Goal: Task Accomplishment & Management: Manage account settings

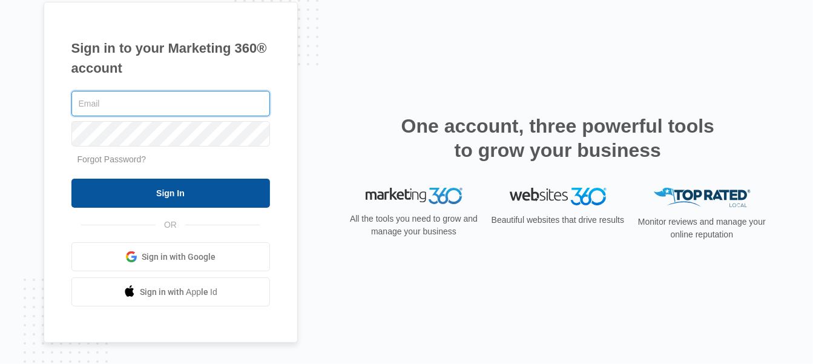
type input "[EMAIL_ADDRESS][DOMAIN_NAME]"
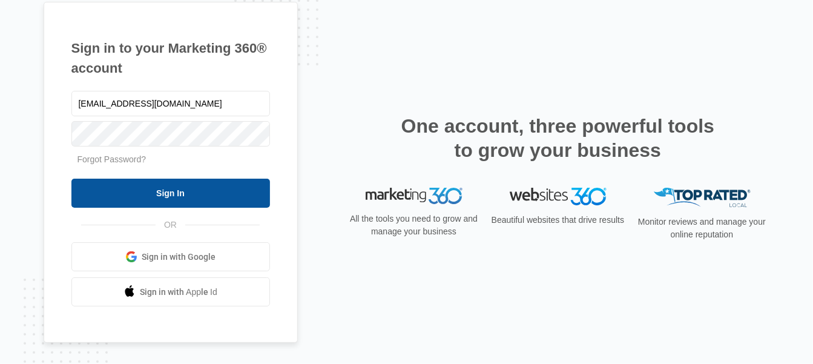
click at [191, 179] on input "Sign In" at bounding box center [170, 193] width 199 height 29
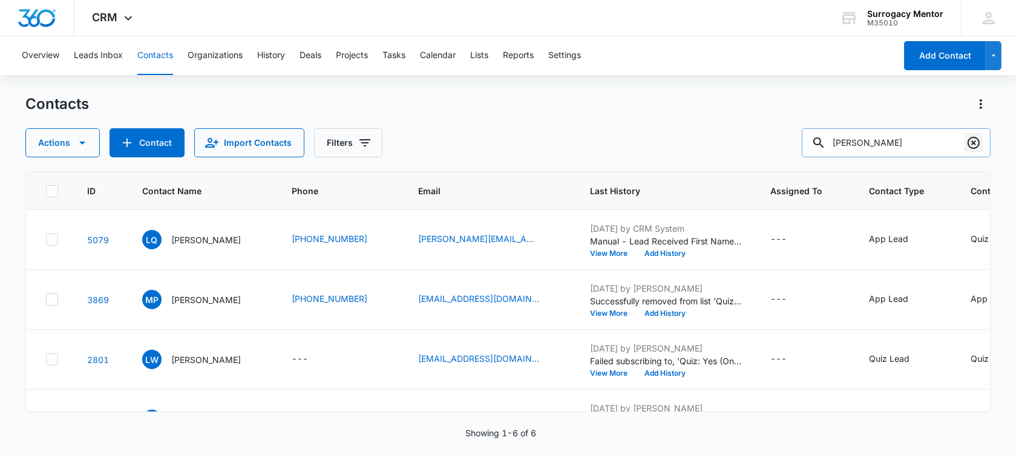
click at [973, 142] on icon "Clear" at bounding box center [974, 143] width 15 height 15
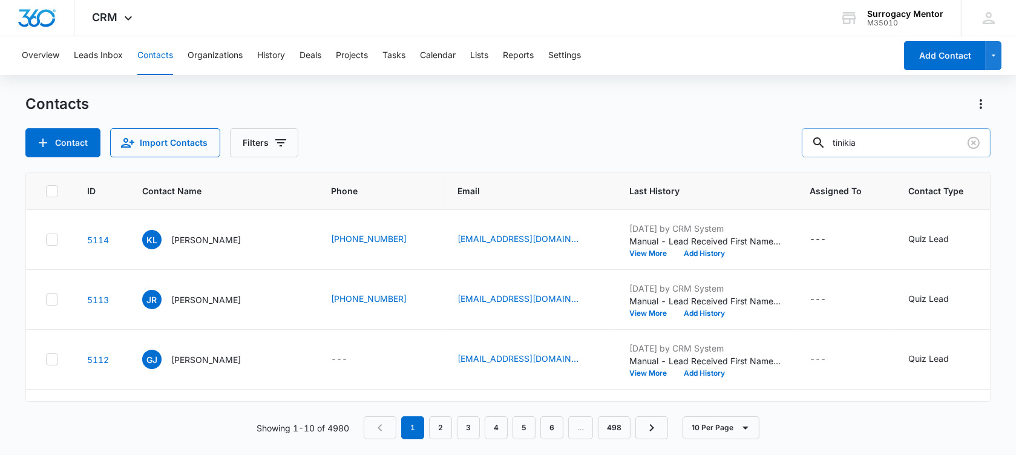
type input "tinikia"
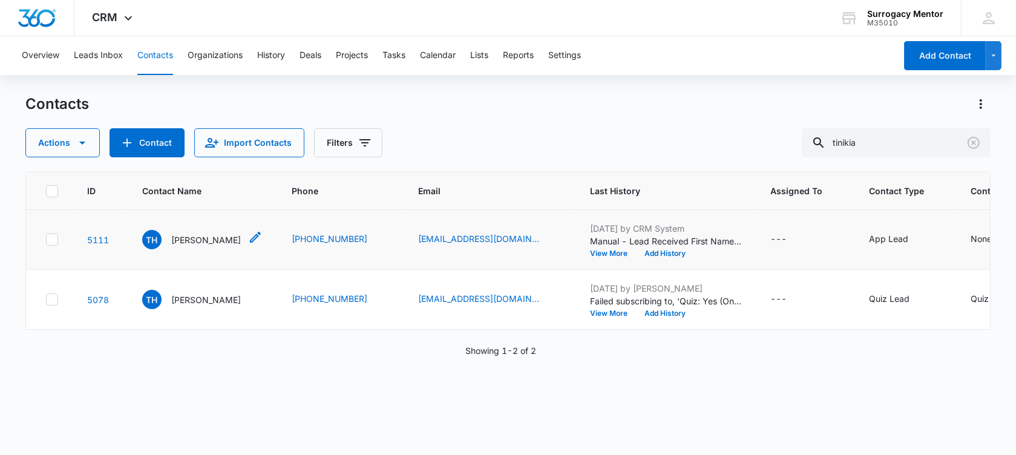
click at [212, 246] on p "[PERSON_NAME]" at bounding box center [206, 240] width 70 height 13
click at [219, 306] on p "[PERSON_NAME]" at bounding box center [206, 300] width 70 height 13
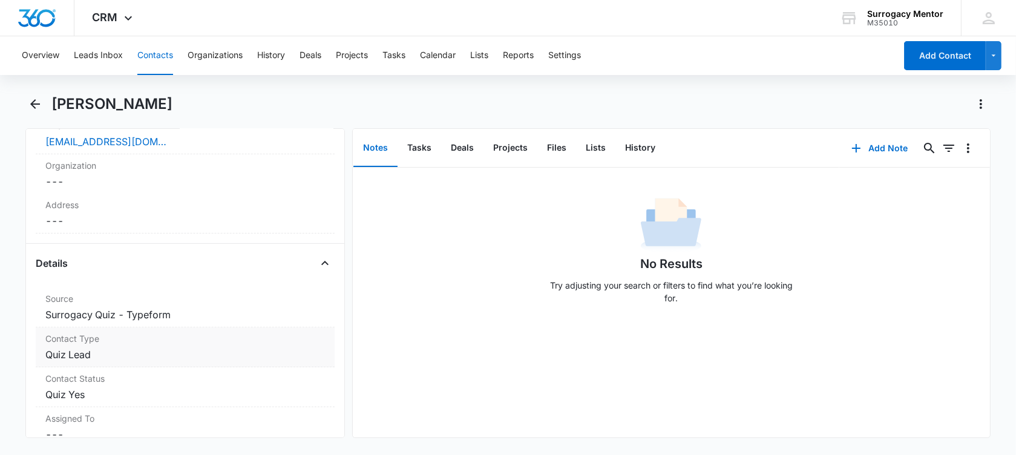
scroll to position [378, 0]
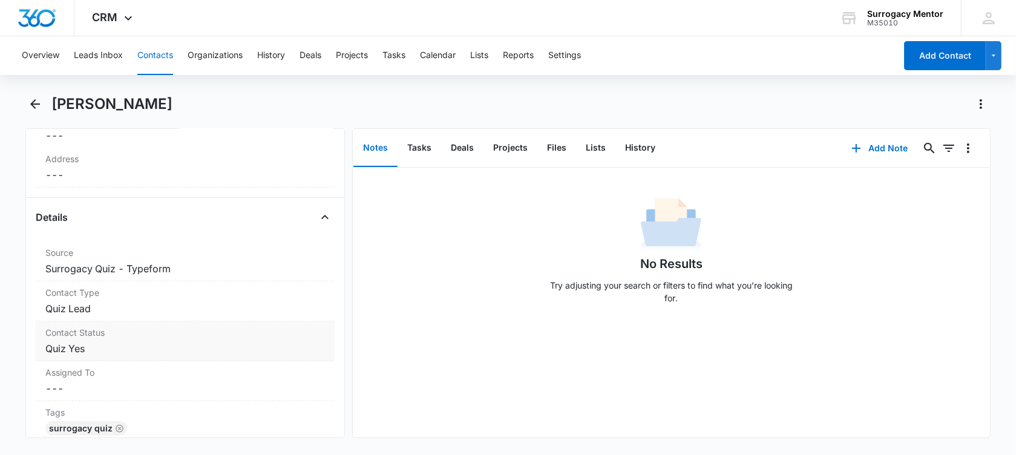
click at [103, 307] on dd "Cancel Save Changes Quiz Lead" at bounding box center [185, 308] width 280 height 15
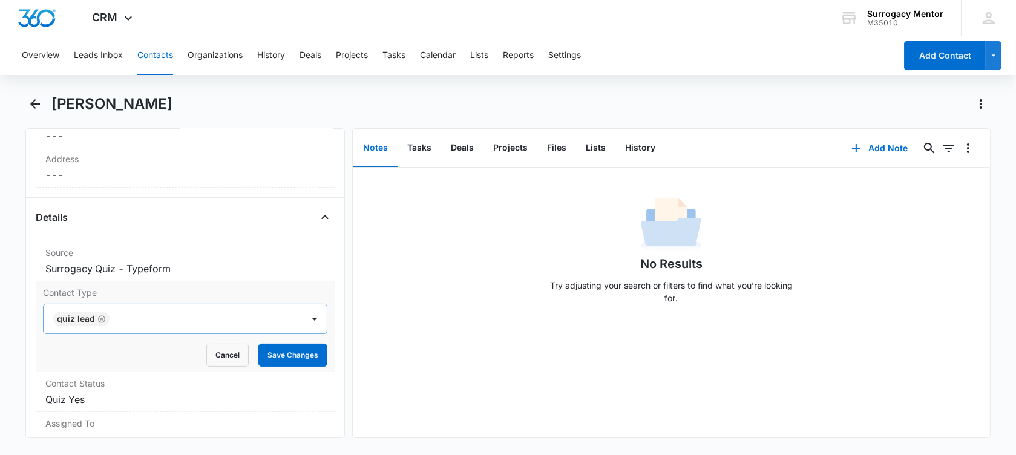
click at [98, 319] on icon "Remove Quiz Lead" at bounding box center [101, 318] width 7 height 7
click at [97, 319] on div at bounding box center [170, 319] width 232 height 17
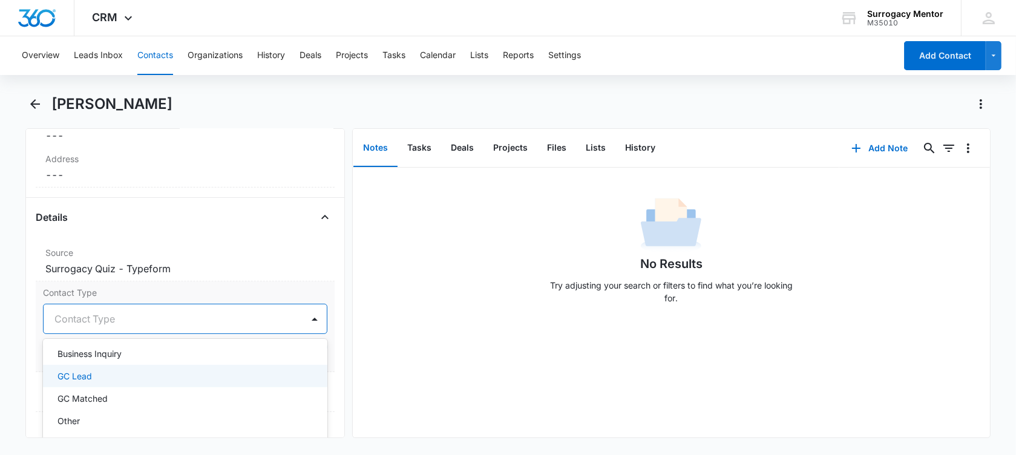
scroll to position [0, 0]
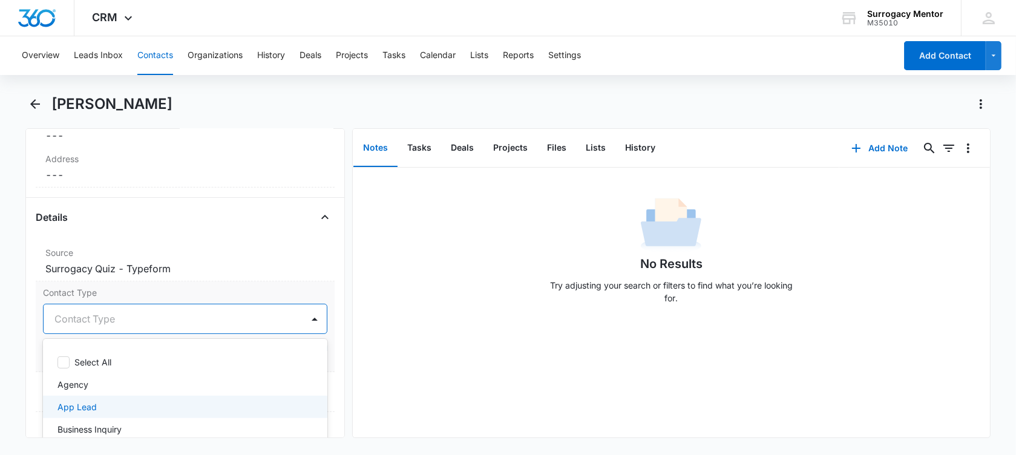
click at [146, 406] on div "App Lead" at bounding box center [184, 407] width 253 height 13
click at [4, 332] on main "[PERSON_NAME] Remove TH [PERSON_NAME] Contact Info Name Cancel Save Changes [PE…" at bounding box center [508, 273] width 1016 height 358
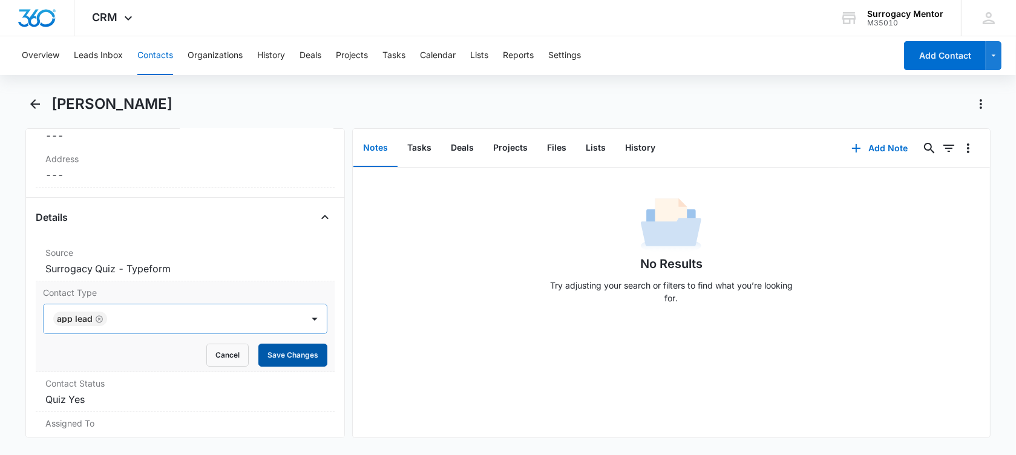
click at [258, 352] on button "Save Changes" at bounding box center [292, 355] width 69 height 23
click at [149, 396] on dd "Cancel Save Changes Quiz Yes" at bounding box center [185, 399] width 280 height 15
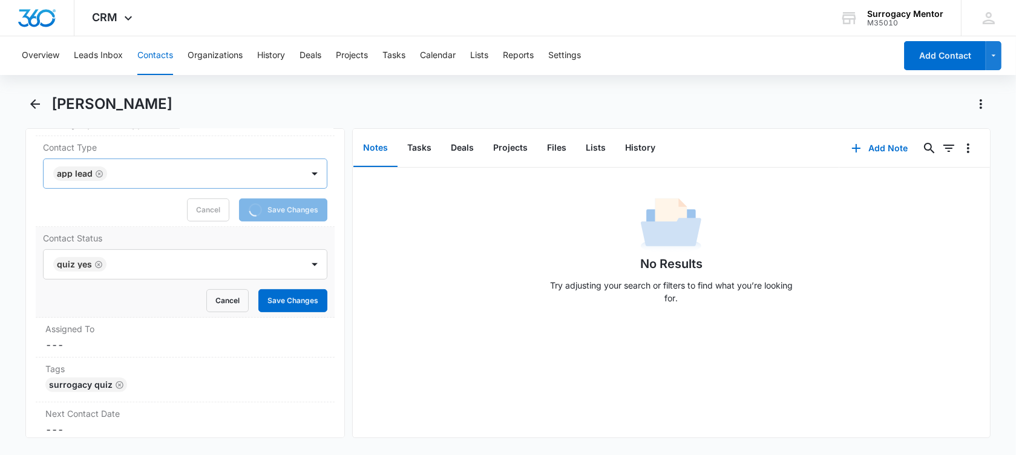
scroll to position [530, 0]
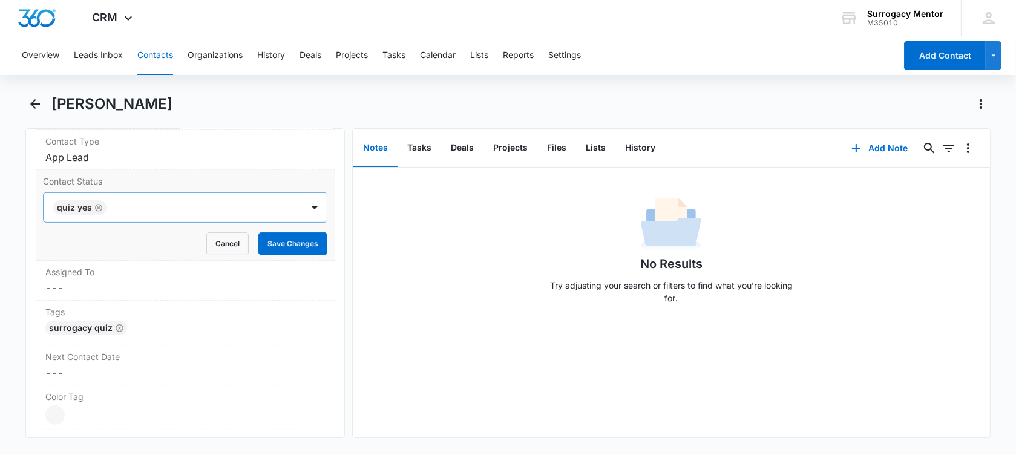
click at [98, 208] on icon "Remove Quiz Yes" at bounding box center [98, 207] width 8 height 9
click at [98, 208] on div at bounding box center [170, 207] width 232 height 17
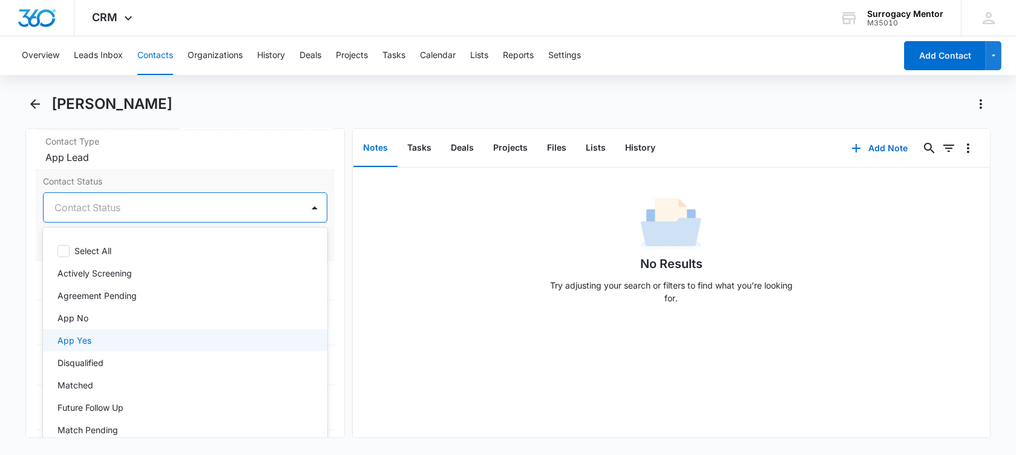
click at [96, 337] on div "App Yes" at bounding box center [184, 340] width 253 height 13
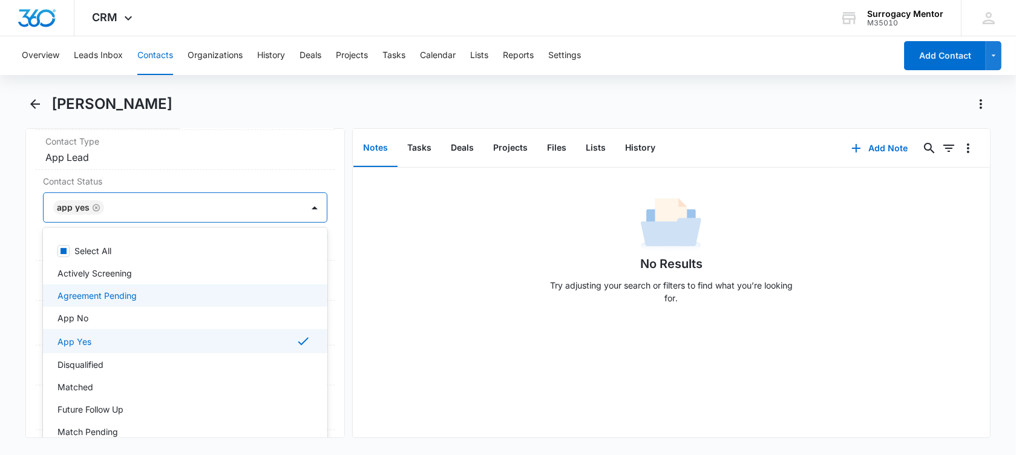
click at [27, 269] on div "Remove TH [PERSON_NAME] Contact Info Name Cancel Save Changes [PERSON_NAME] Pho…" at bounding box center [185, 283] width 320 height 310
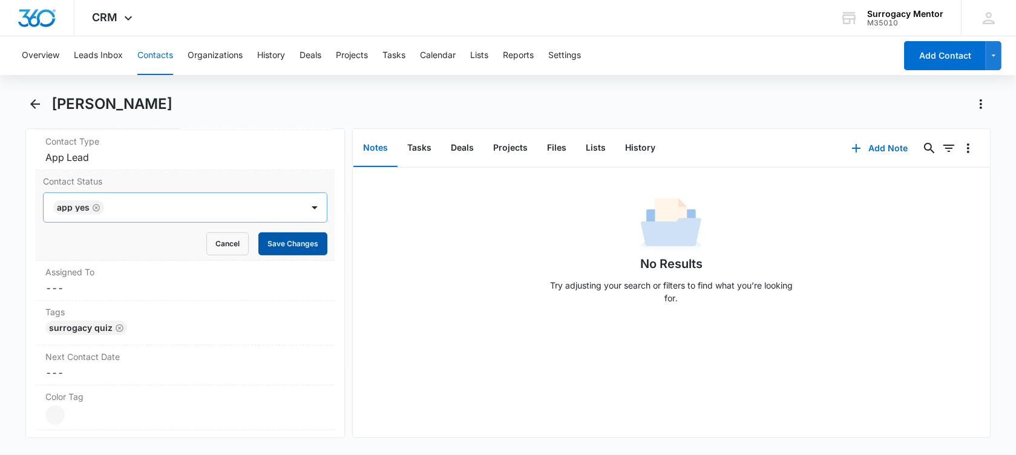
click at [286, 244] on button "Save Changes" at bounding box center [292, 243] width 69 height 23
click at [559, 149] on button "Files" at bounding box center [556, 149] width 39 height 38
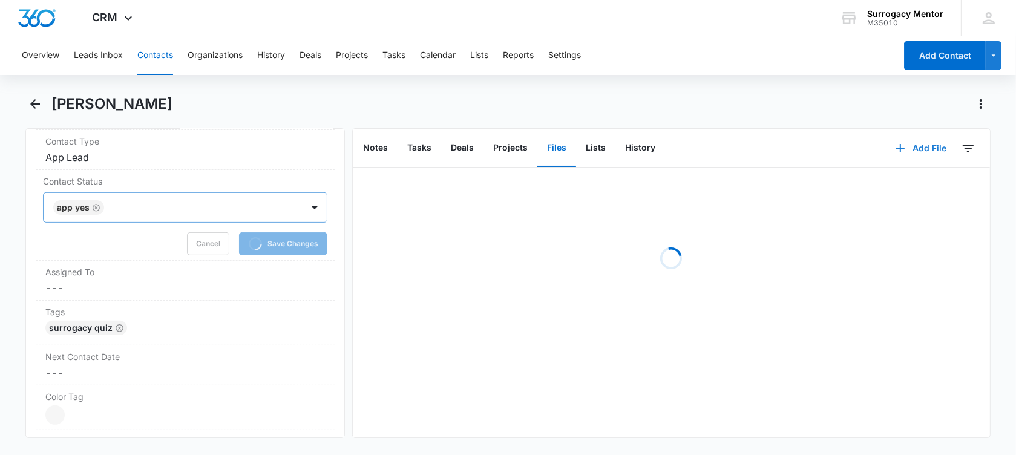
click at [919, 156] on button "Add File" at bounding box center [921, 148] width 75 height 29
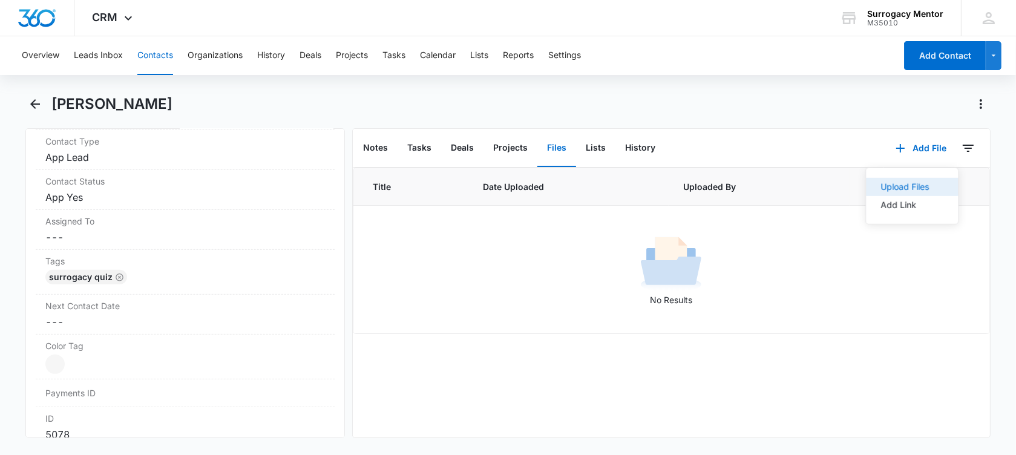
click at [907, 189] on div "Upload Files" at bounding box center [905, 187] width 48 height 8
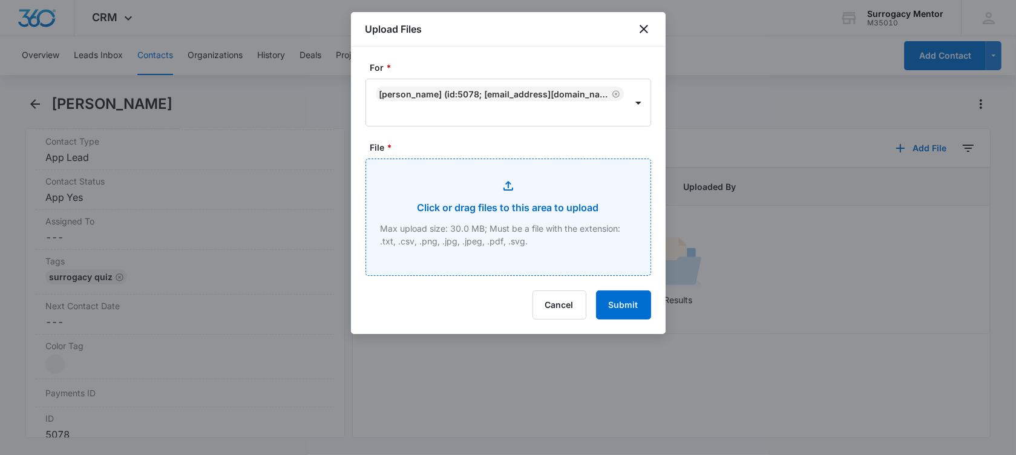
click at [522, 210] on input "File *" at bounding box center [508, 217] width 284 height 116
type input "C:\fakepath\GC Application [PERSON_NAME].pdf"
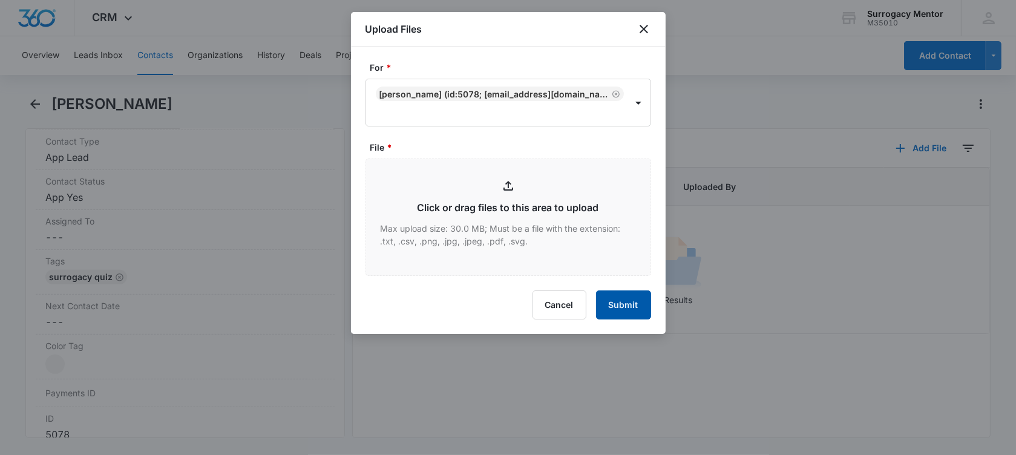
click at [644, 306] on button "Submit" at bounding box center [623, 305] width 55 height 29
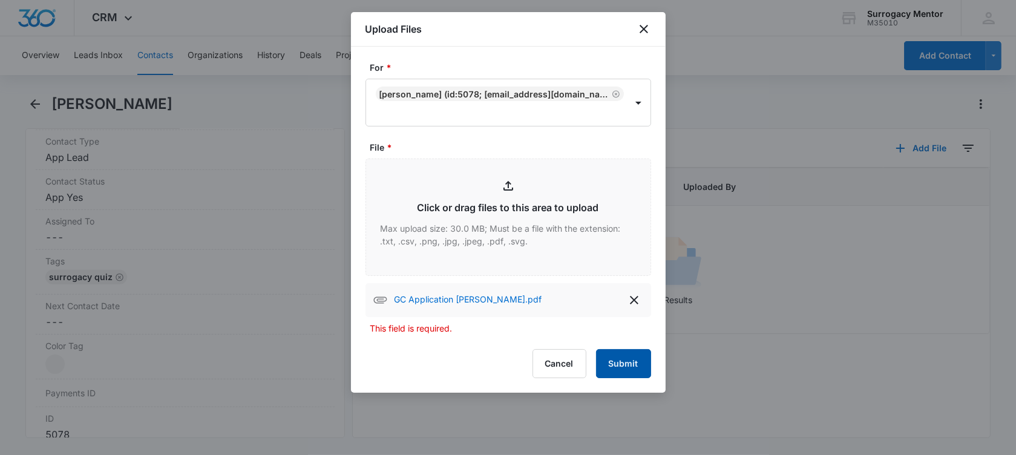
click at [628, 357] on button "Submit" at bounding box center [623, 363] width 55 height 29
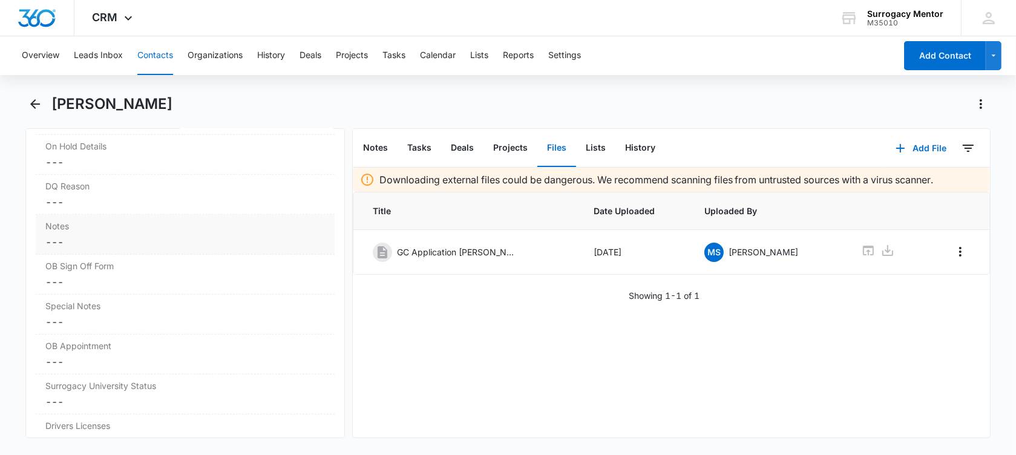
scroll to position [1059, 0]
click at [107, 235] on dd "Cancel Save Changes ---" at bounding box center [185, 238] width 280 height 15
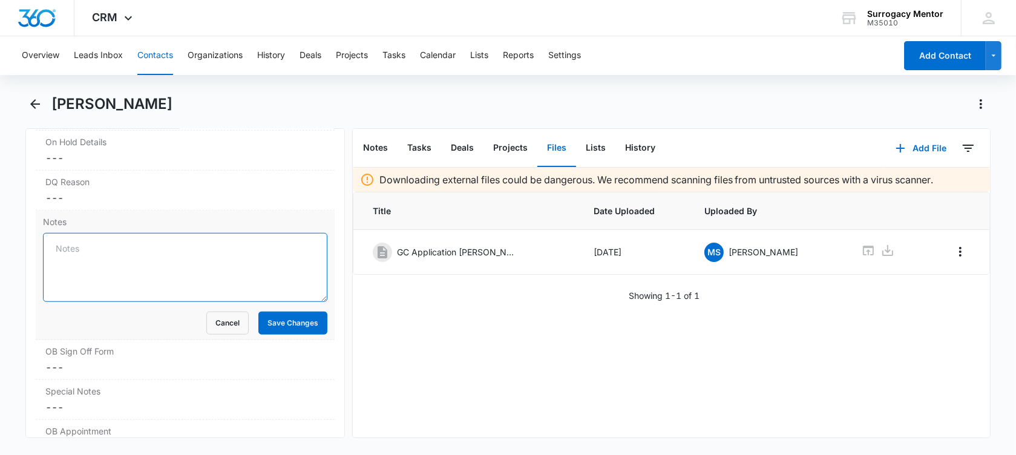
click at [85, 248] on textarea "Notes" at bounding box center [185, 267] width 284 height 69
paste textarea "1)Age- [DEMOGRAPHIC_DATA]. 2) domestic partner. 3) BMI 25.0 4) 4 deliveries. 07…"
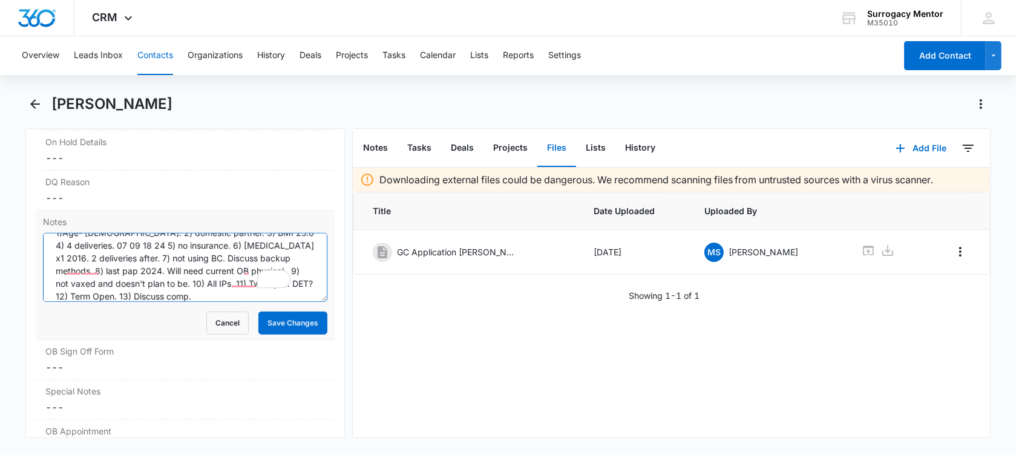
scroll to position [16, 0]
type textarea "1)Age- [DEMOGRAPHIC_DATA]. 2) domestic partner. 3) BMI 25.0 4) 4 deliveries. 07…"
click at [306, 324] on button "Save Changes" at bounding box center [292, 323] width 69 height 23
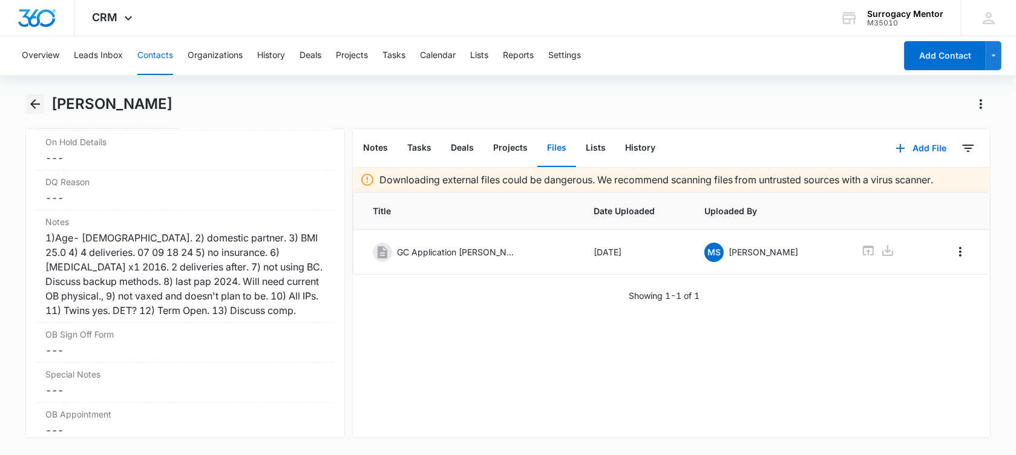
click at [39, 100] on icon "Back" at bounding box center [35, 104] width 15 height 15
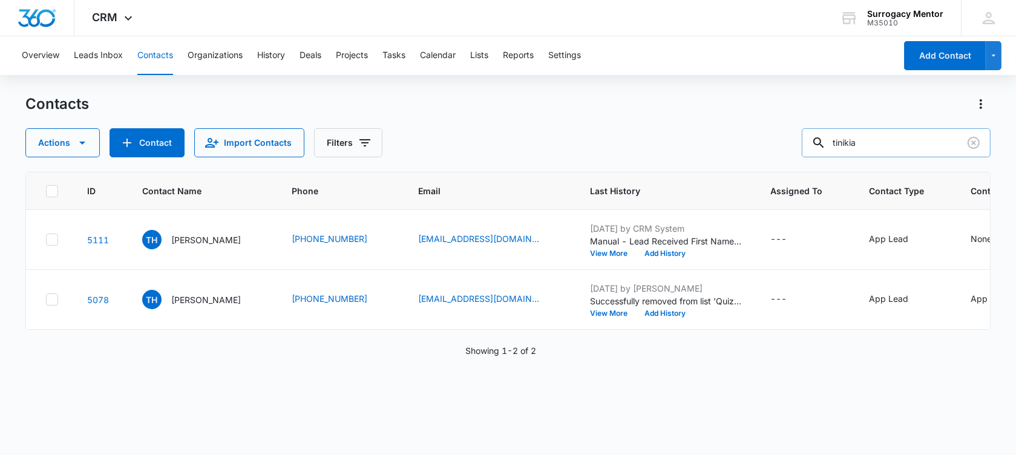
click at [985, 141] on input "tinikia" at bounding box center [896, 142] width 189 height 29
click at [975, 142] on icon "Clear" at bounding box center [974, 143] width 15 height 15
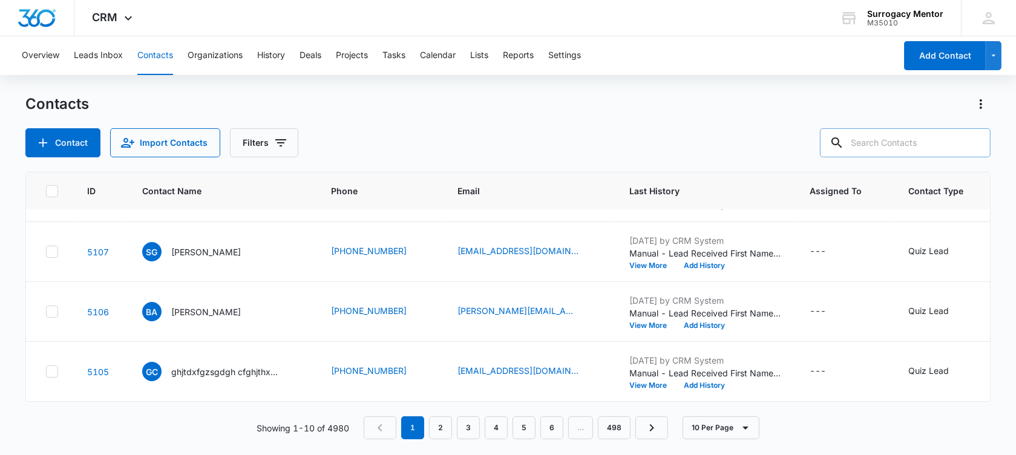
scroll to position [484, 0]
type input "[PERSON_NAME]"
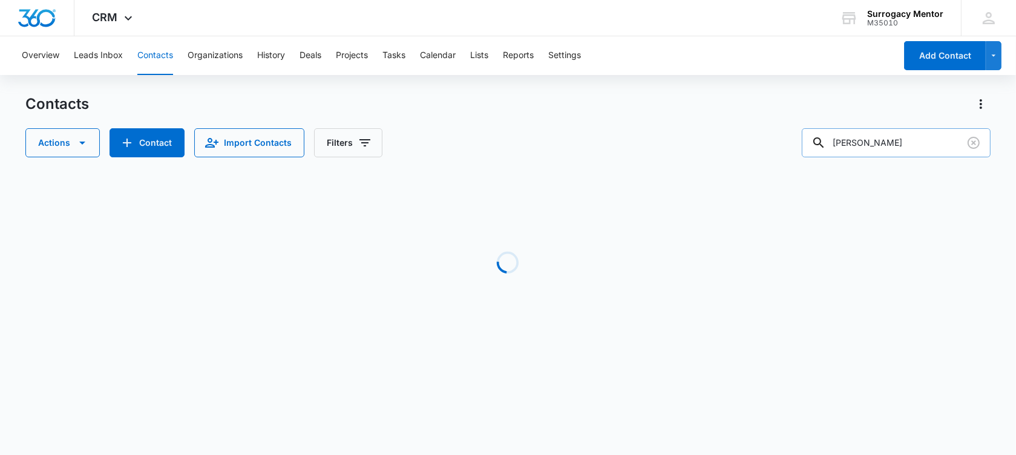
scroll to position [0, 0]
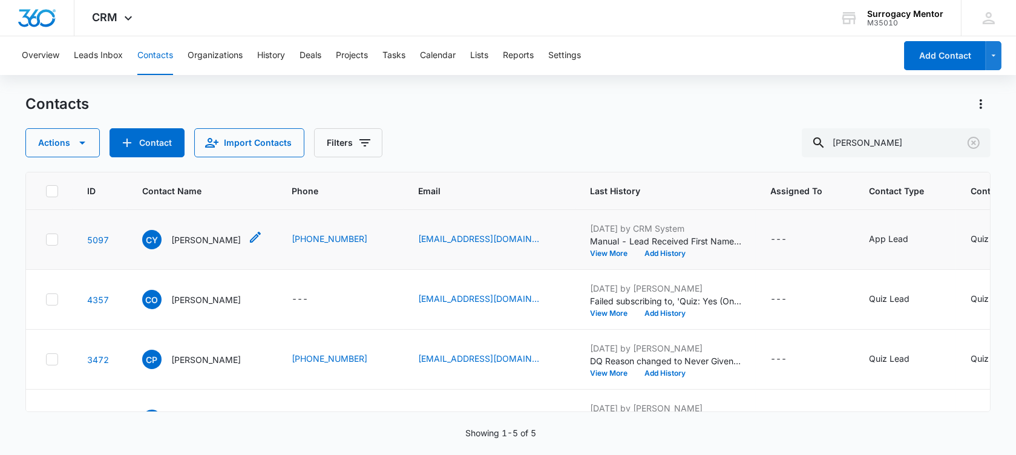
click at [198, 246] on p "[PERSON_NAME]" at bounding box center [206, 240] width 70 height 13
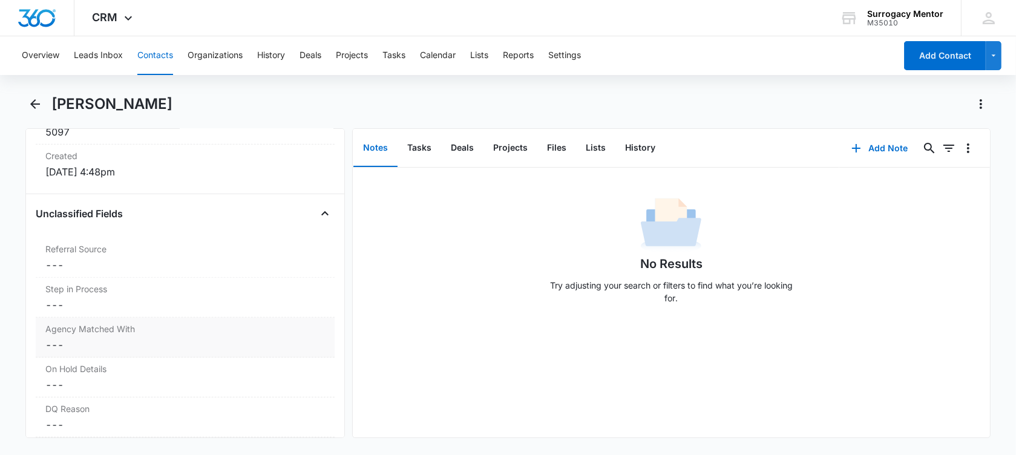
scroll to position [908, 0]
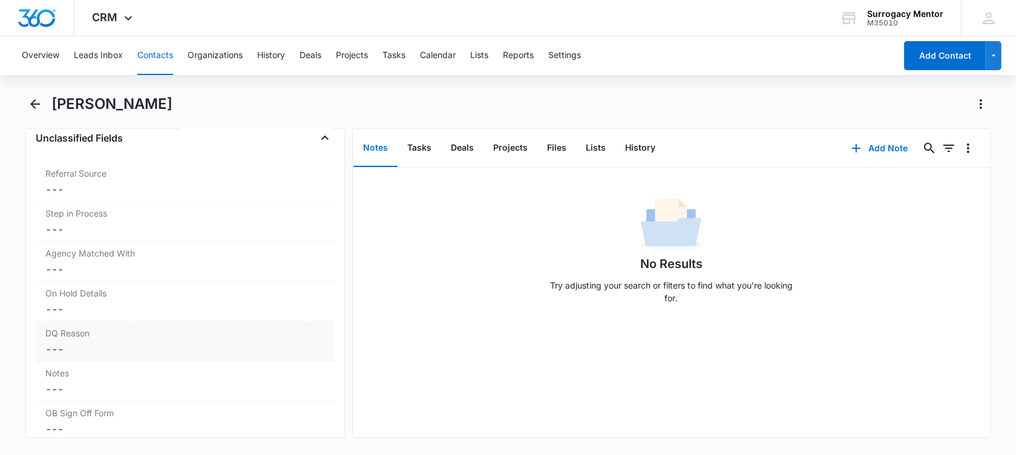
click at [85, 344] on dd "Cancel Save Changes ---" at bounding box center [185, 349] width 280 height 15
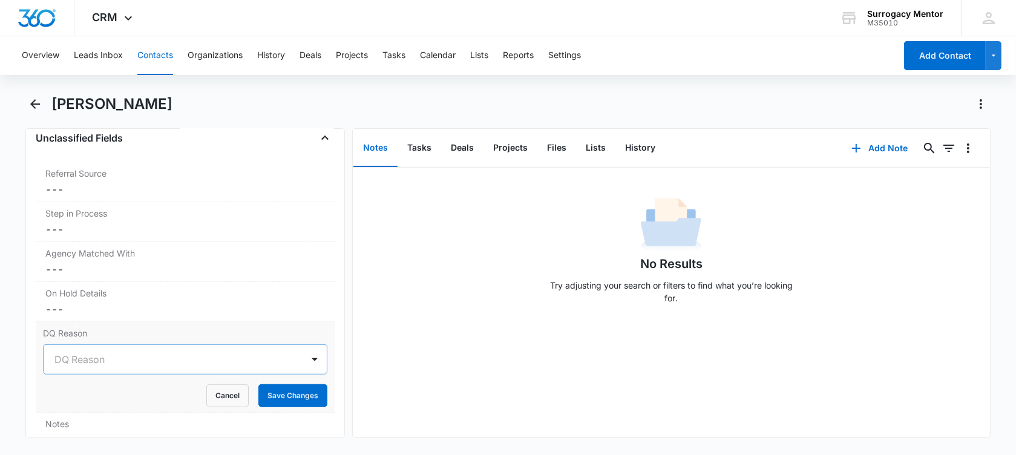
click at [105, 361] on div at bounding box center [170, 359] width 232 height 17
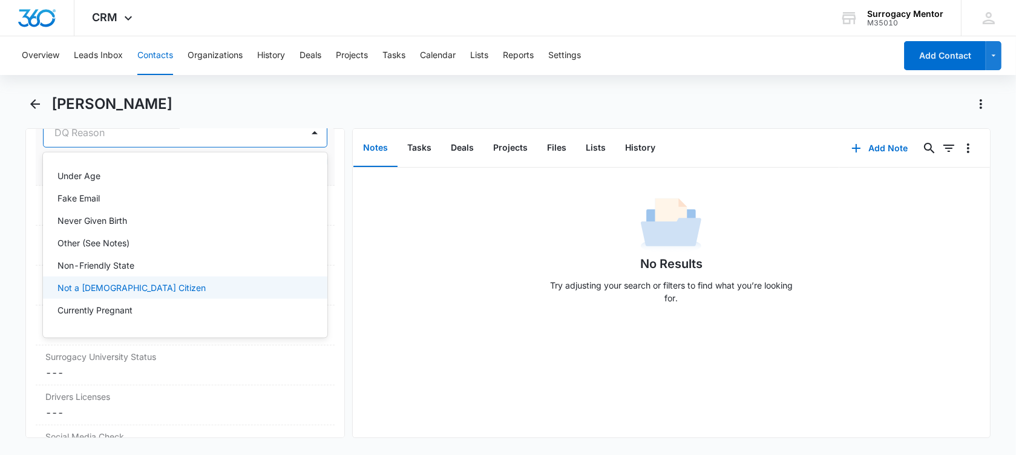
scroll to position [130, 0]
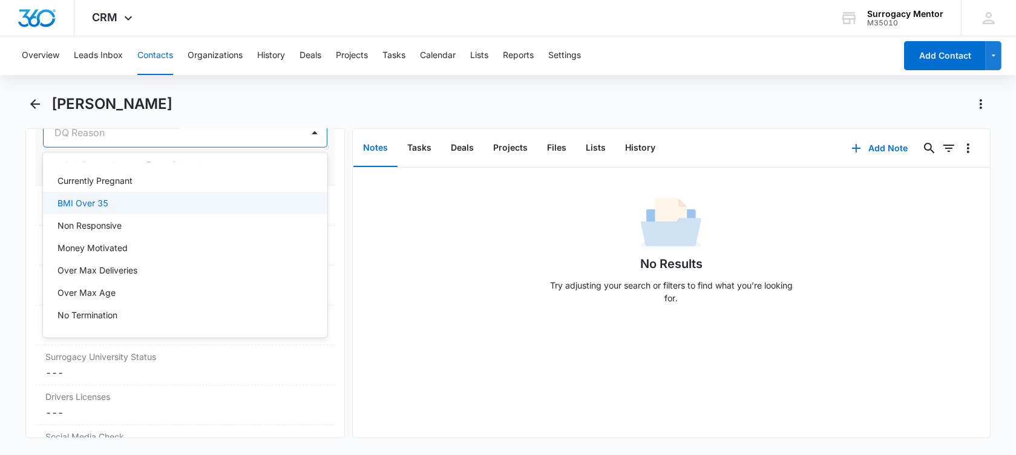
drag, startPoint x: 118, startPoint y: 264, endPoint x: 106, endPoint y: 197, distance: 68.3
click at [106, 197] on div "Under Age Fake Email Never Given Birth Other (See Notes) Non-Friendly State Not…" at bounding box center [185, 245] width 284 height 166
click at [106, 197] on p "BMI Over 35" at bounding box center [83, 203] width 51 height 13
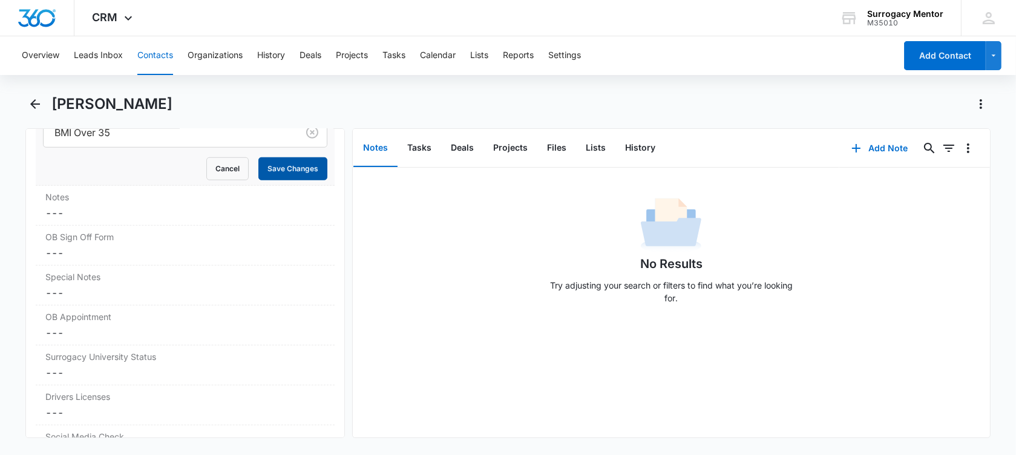
click at [273, 164] on button "Save Changes" at bounding box center [292, 168] width 69 height 23
click at [864, 146] on button "Add Note" at bounding box center [880, 148] width 81 height 29
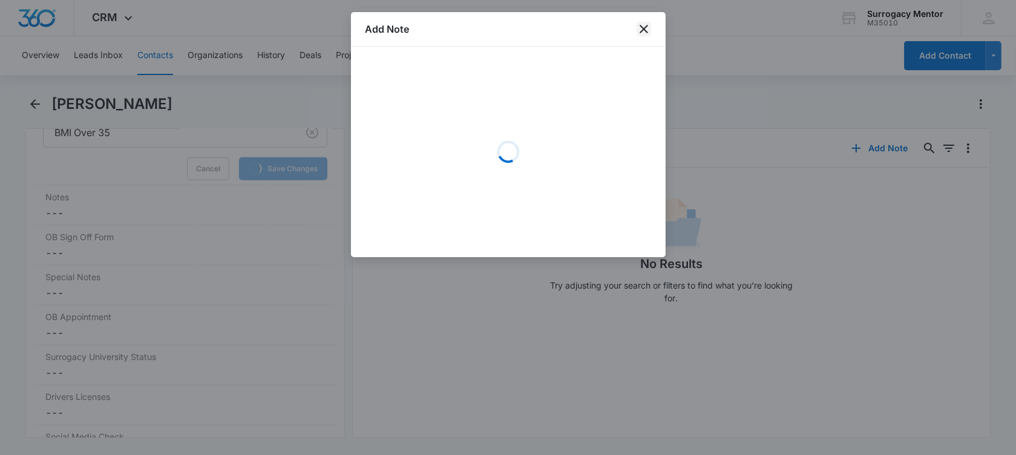
click at [650, 33] on icon "close" at bounding box center [644, 29] width 15 height 15
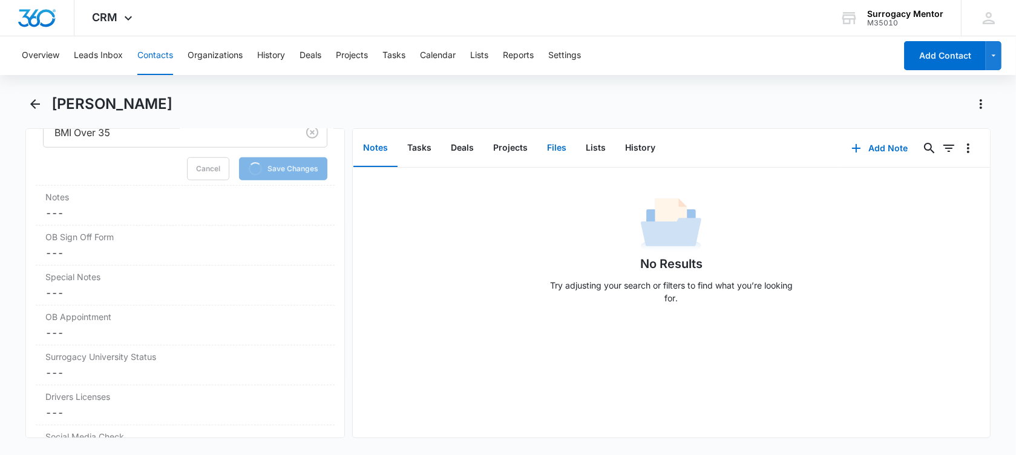
click at [557, 146] on button "Files" at bounding box center [556, 149] width 39 height 38
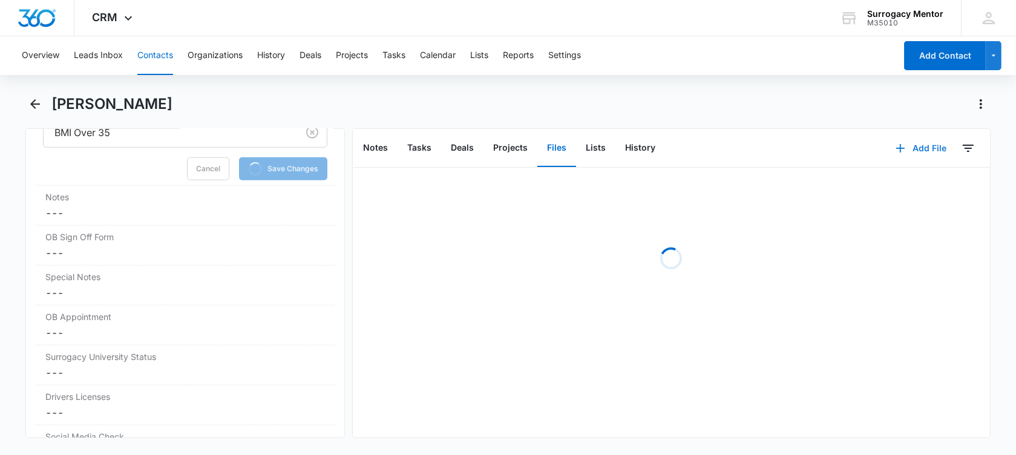
click at [905, 149] on button "Add File" at bounding box center [921, 148] width 75 height 29
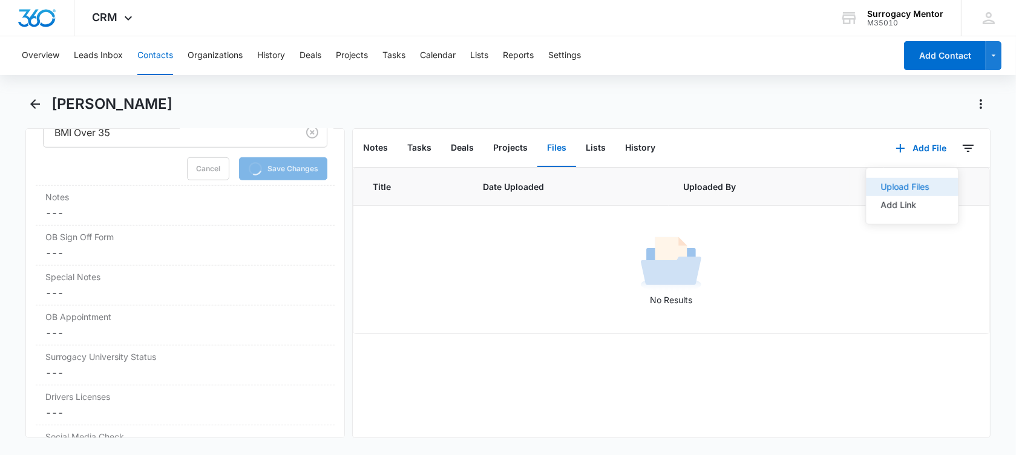
click at [897, 191] on div "Upload Files" at bounding box center [905, 187] width 48 height 8
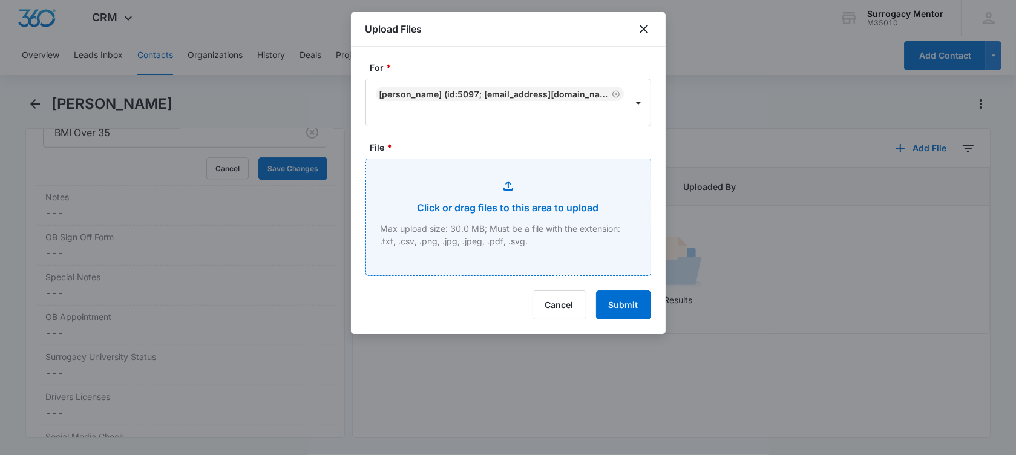
click at [453, 226] on input "File *" at bounding box center [508, 217] width 284 height 116
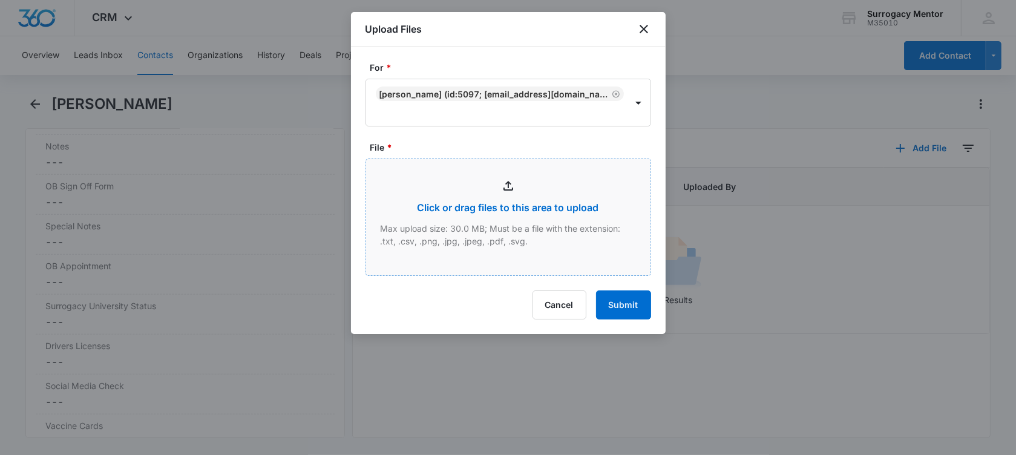
scroll to position [1125, 0]
type input "C:\fakepath\GC Application [PERSON_NAME].pdf"
click at [639, 300] on button "Submit" at bounding box center [623, 305] width 55 height 29
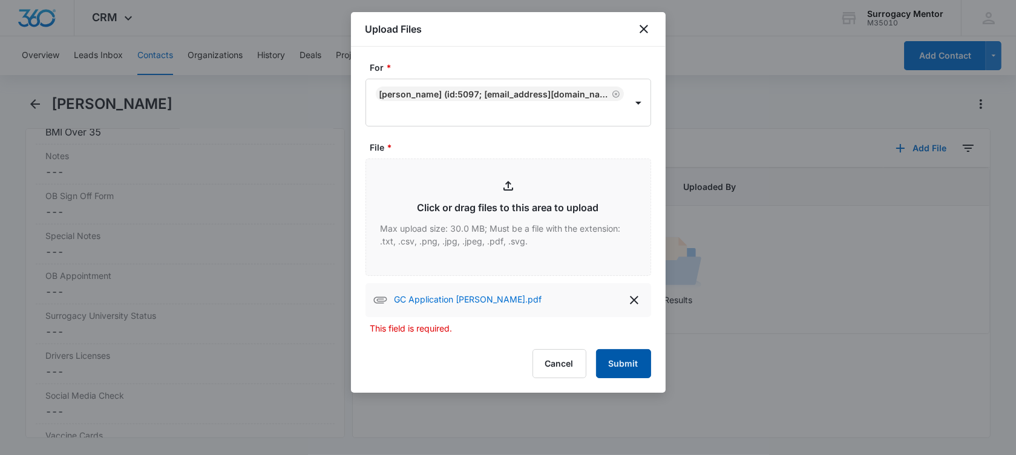
click at [631, 363] on button "Submit" at bounding box center [623, 363] width 55 height 29
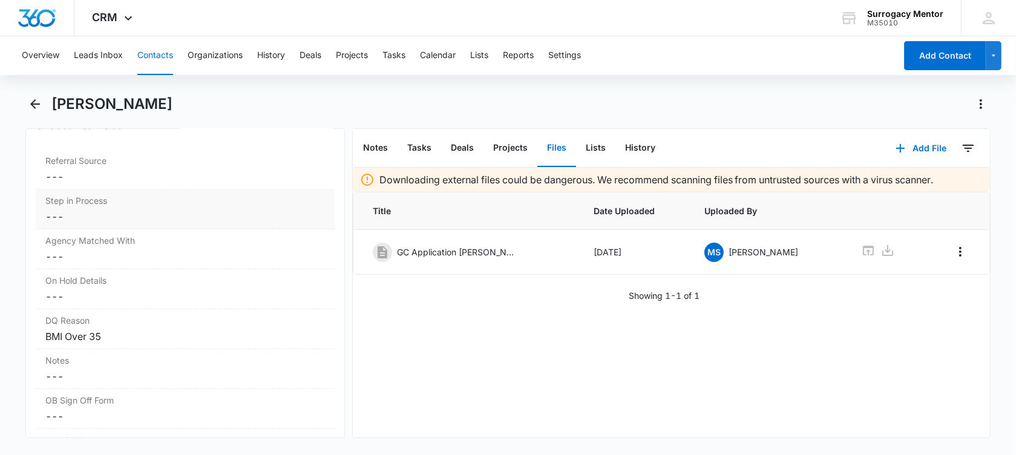
scroll to position [898, 0]
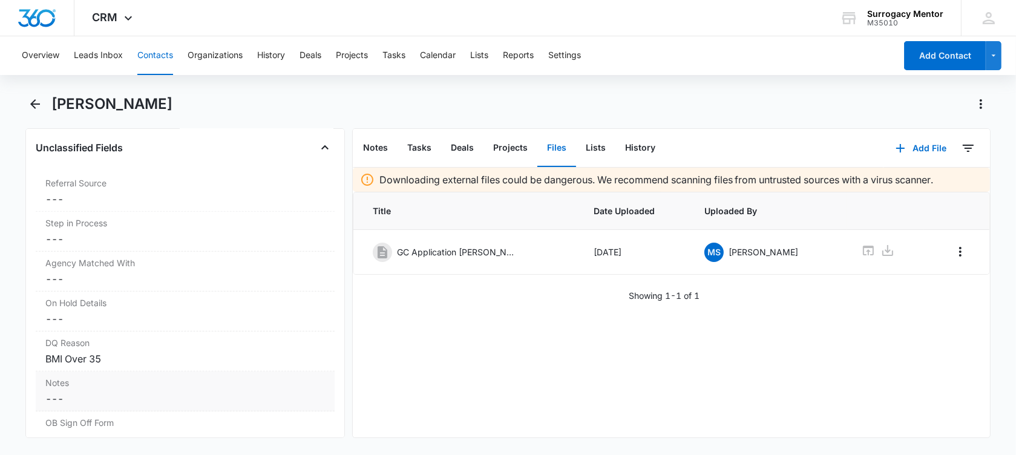
click at [111, 392] on dd "Cancel Save Changes ---" at bounding box center [185, 399] width 280 height 15
click at [94, 410] on textarea "Notes" at bounding box center [185, 428] width 284 height 69
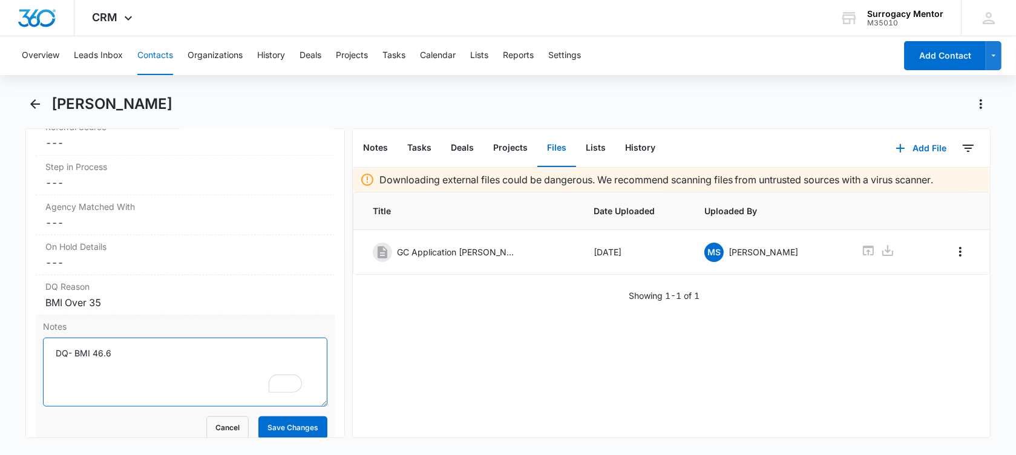
scroll to position [974, 0]
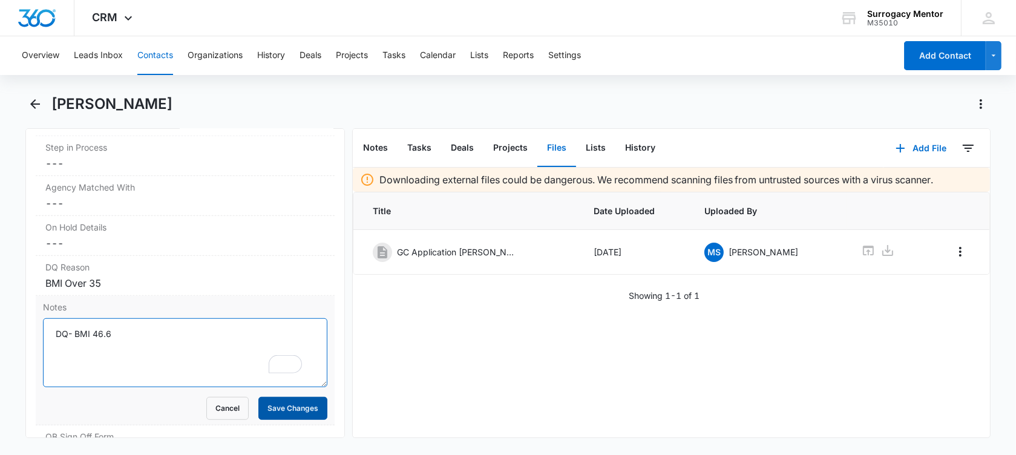
type textarea "DQ- BMI 46.6"
click at [276, 401] on button "Save Changes" at bounding box center [292, 408] width 69 height 23
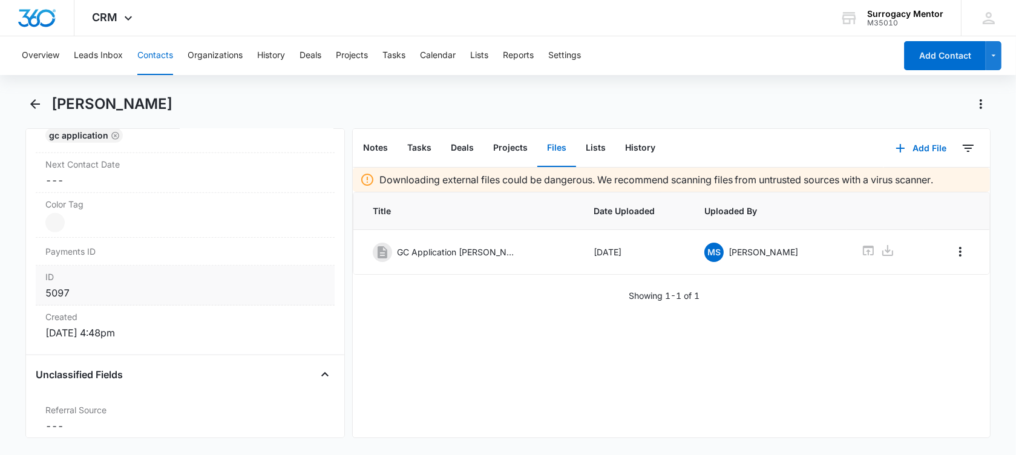
scroll to position [520, 0]
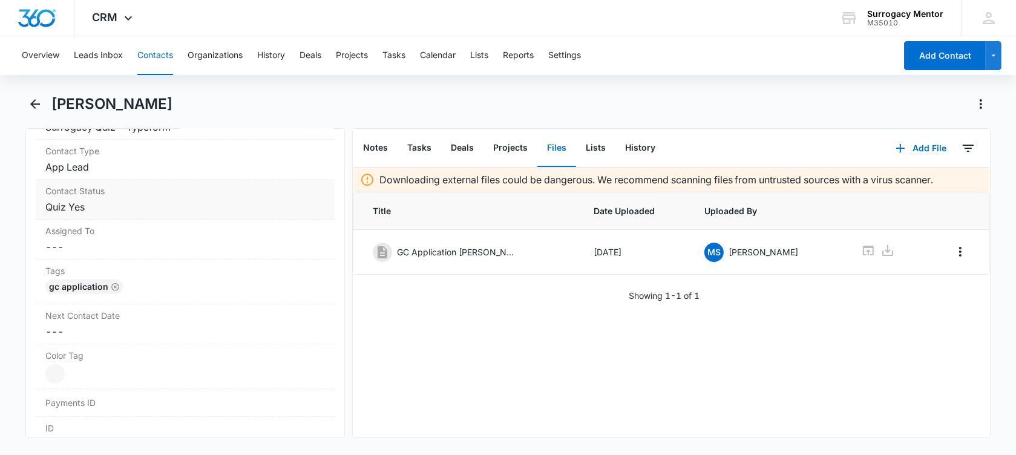
click at [121, 209] on dd "Cancel Save Changes Quiz Yes" at bounding box center [185, 207] width 280 height 15
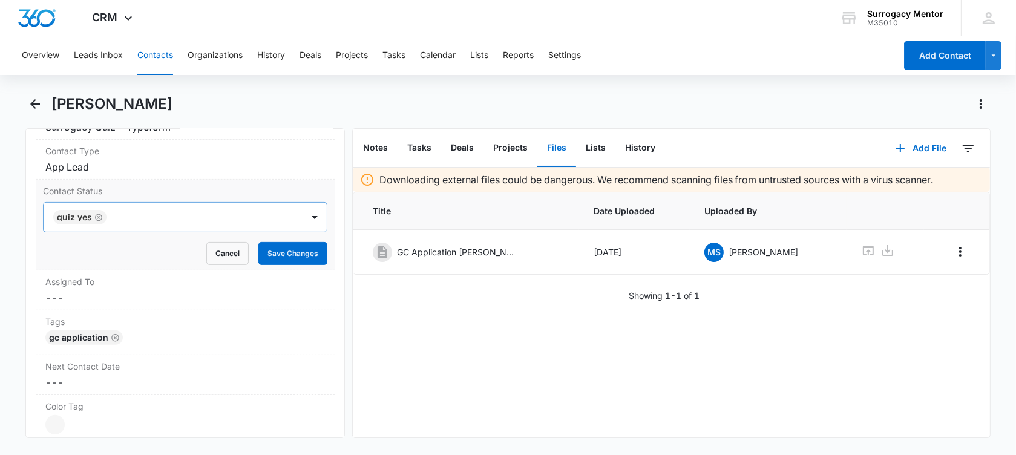
click at [98, 214] on icon "Remove Quiz Yes" at bounding box center [98, 217] width 8 height 9
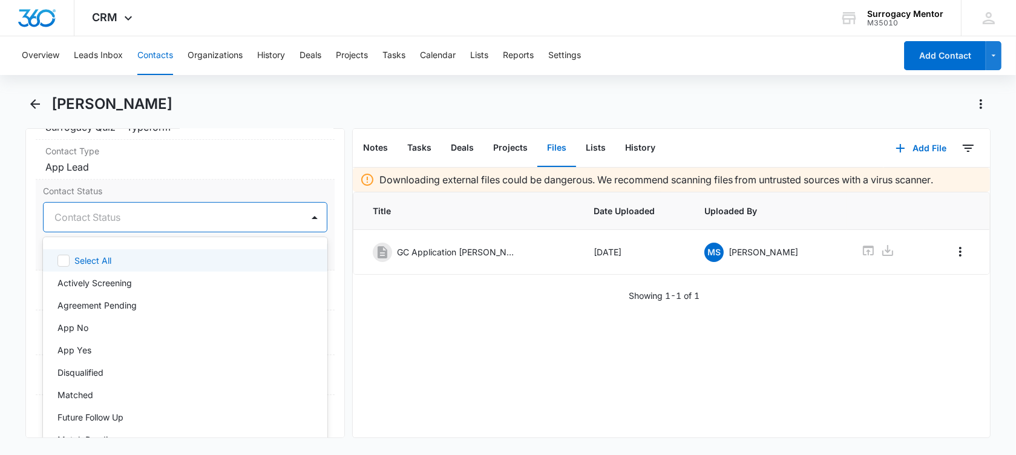
click at [98, 213] on div at bounding box center [170, 217] width 232 height 17
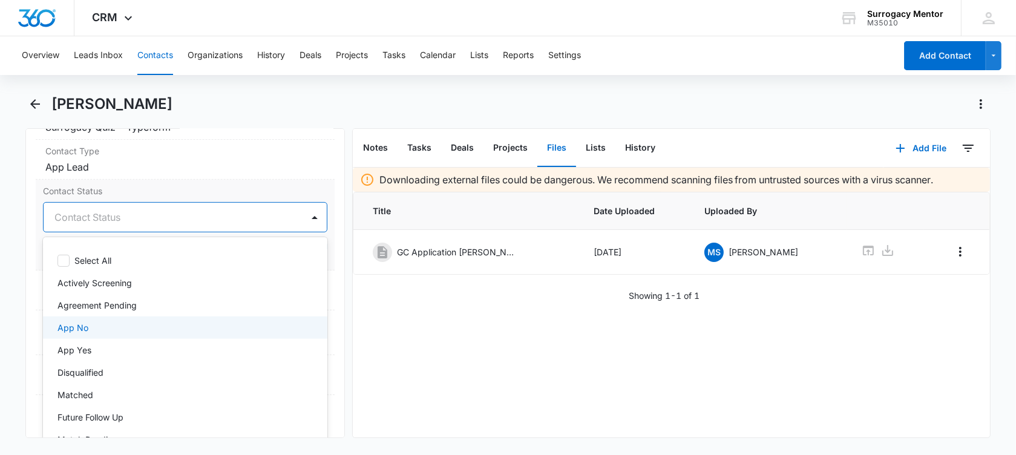
click at [114, 321] on div "App No" at bounding box center [184, 327] width 253 height 13
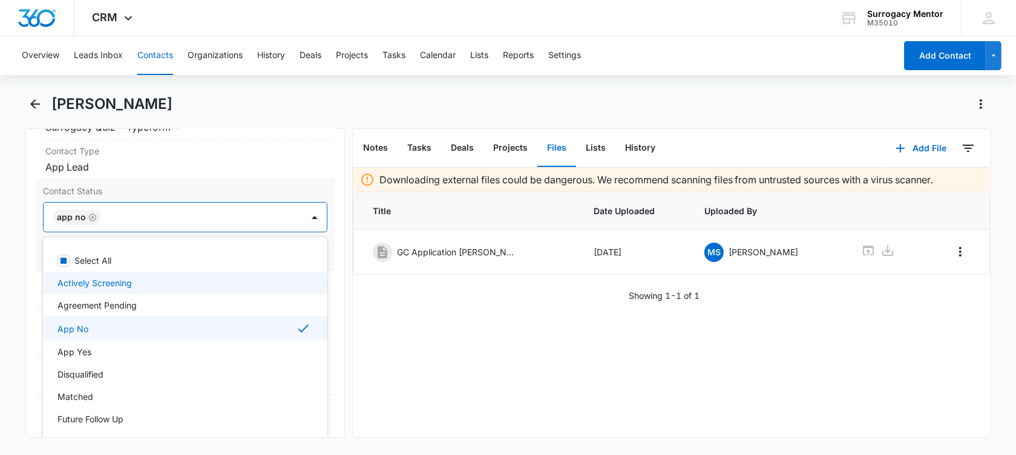
drag, startPoint x: 7, startPoint y: 272, endPoint x: 122, endPoint y: 259, distance: 115.1
click at [8, 270] on main "[PERSON_NAME] Remove CY [PERSON_NAME] Contact Info Name Cancel Save Changes [PE…" at bounding box center [508, 273] width 1016 height 358
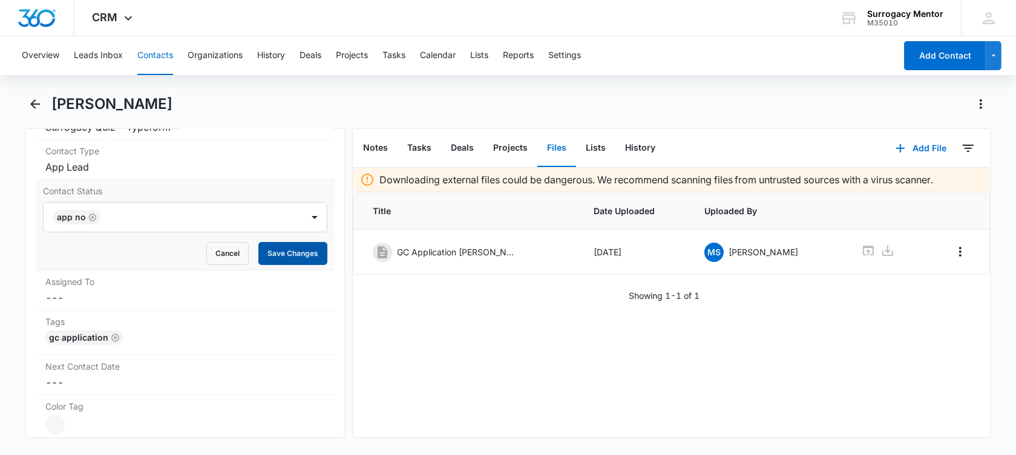
click at [274, 252] on button "Save Changes" at bounding box center [292, 253] width 69 height 23
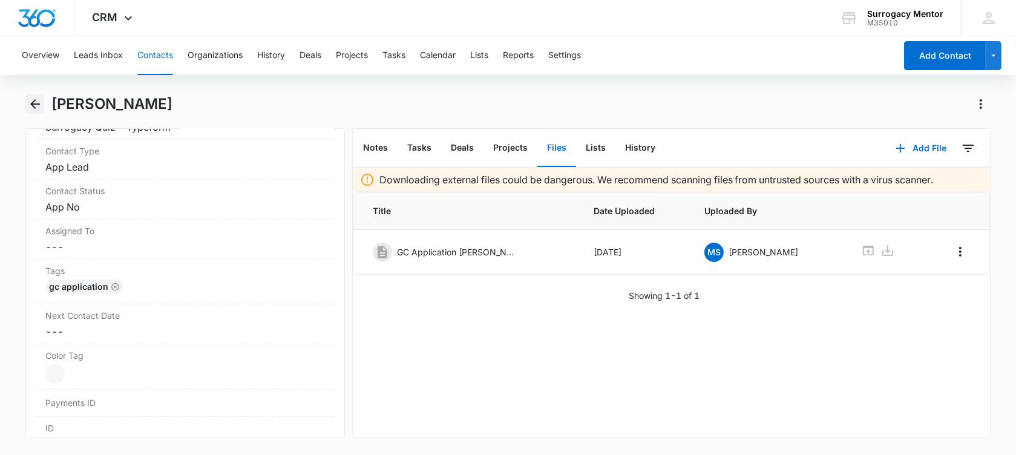
click at [40, 105] on icon "Back" at bounding box center [35, 104] width 15 height 15
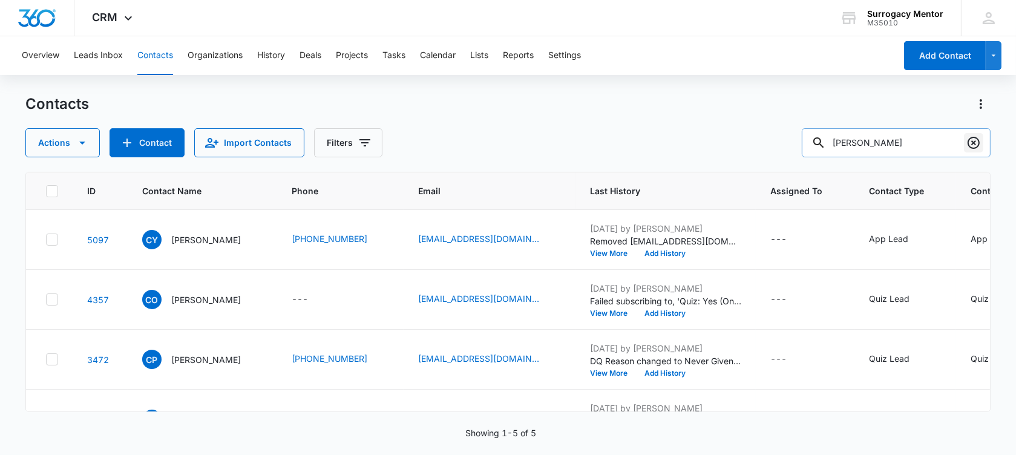
click at [979, 141] on icon "Clear" at bounding box center [974, 143] width 12 height 12
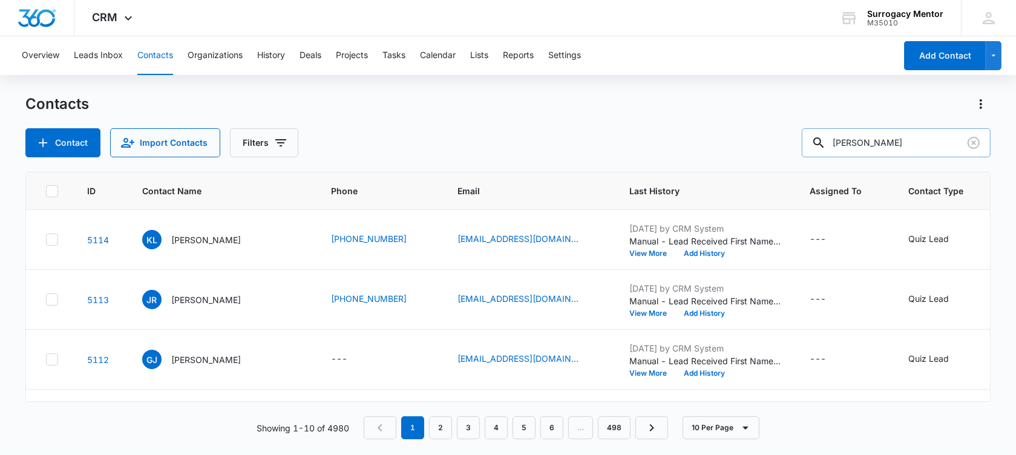
type input "[PERSON_NAME]"
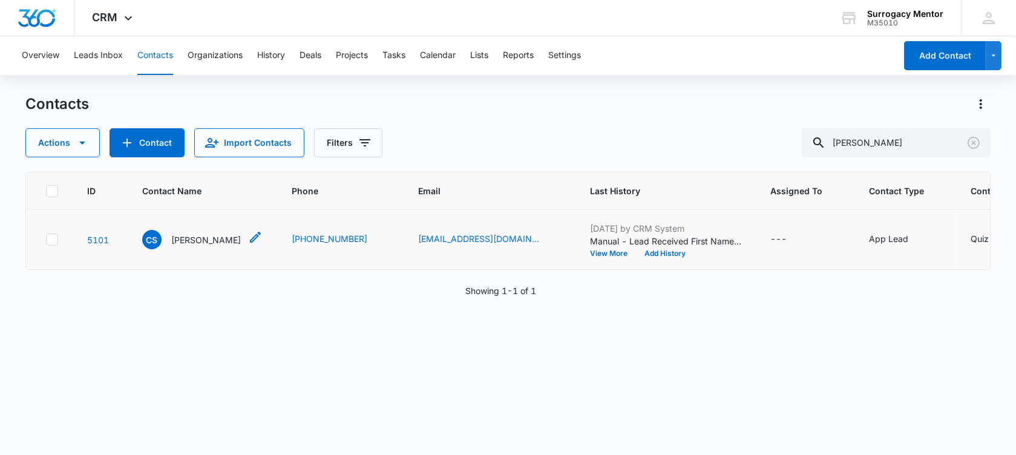
click at [189, 246] on p "[PERSON_NAME]" at bounding box center [206, 240] width 70 height 13
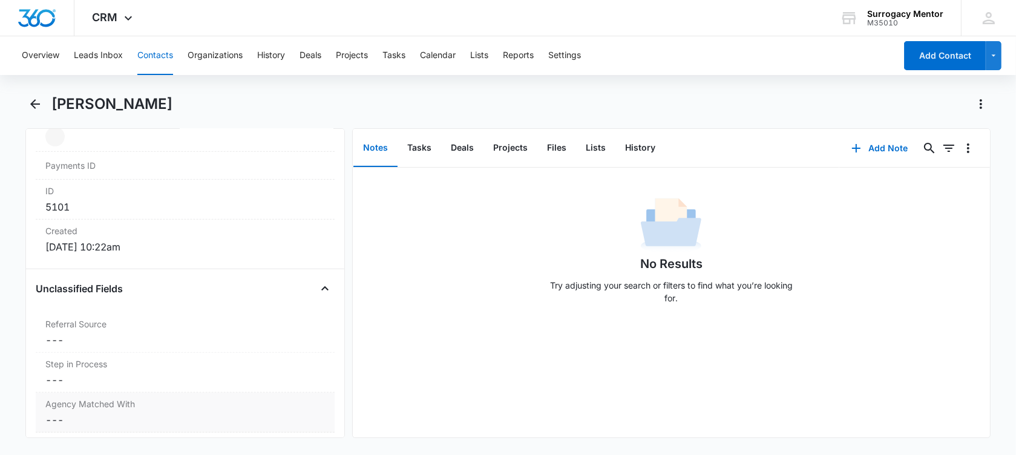
scroll to position [832, 0]
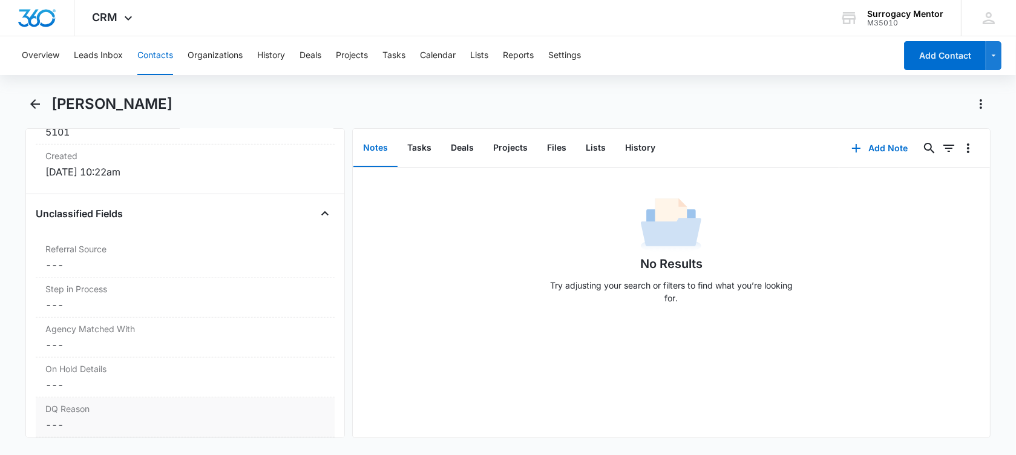
click at [101, 414] on div "DQ Reason Cancel Save Changes ---" at bounding box center [185, 418] width 299 height 40
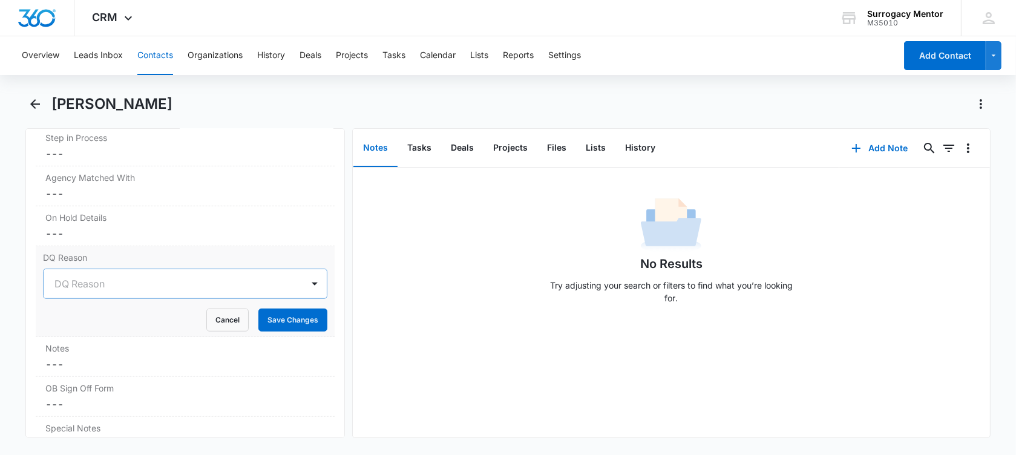
click at [248, 286] on div at bounding box center [170, 283] width 232 height 17
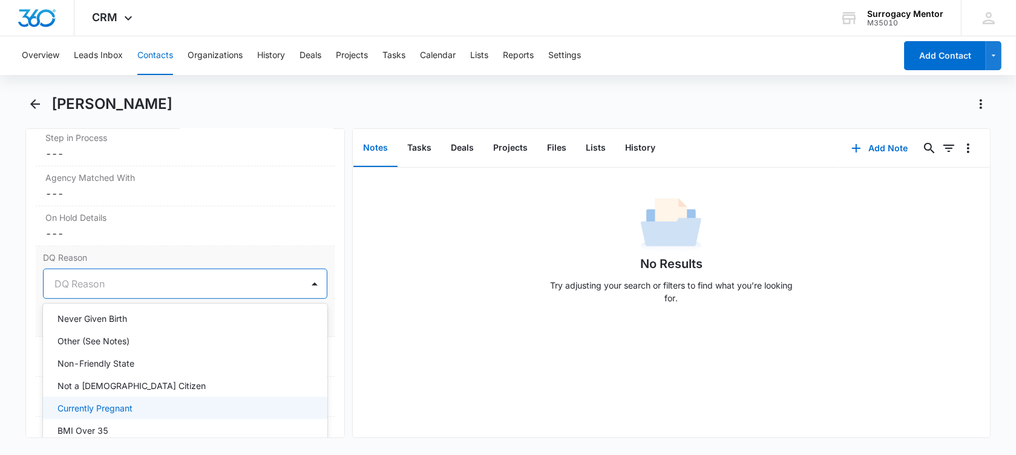
scroll to position [76, 0]
click at [113, 410] on div "BMI Over 35" at bounding box center [184, 408] width 253 height 13
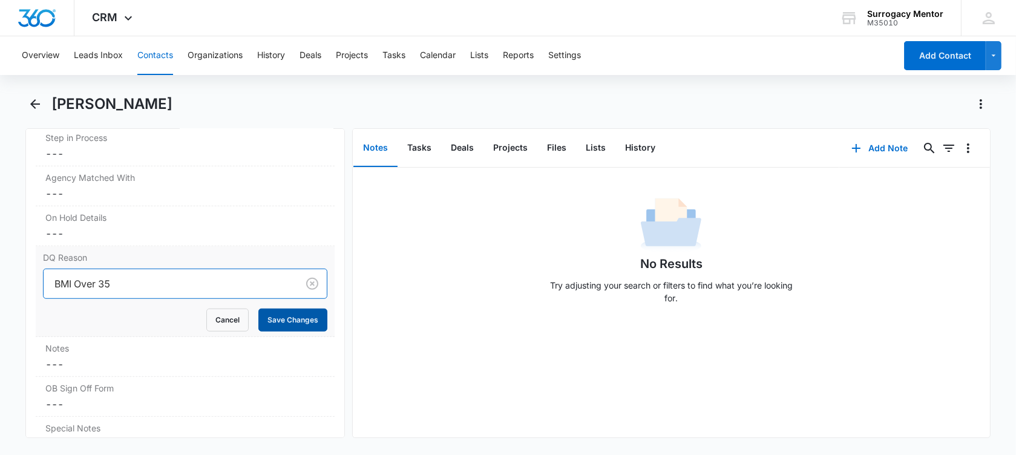
click at [305, 319] on button "Save Changes" at bounding box center [292, 320] width 69 height 23
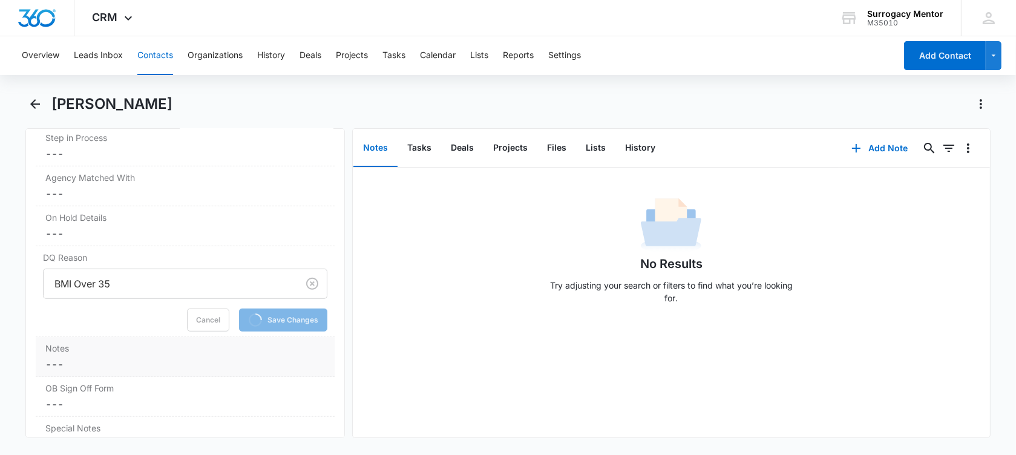
click at [77, 353] on div "Notes Cancel Save Changes ---" at bounding box center [185, 357] width 299 height 40
click at [77, 375] on textarea "Notes" at bounding box center [185, 394] width 284 height 69
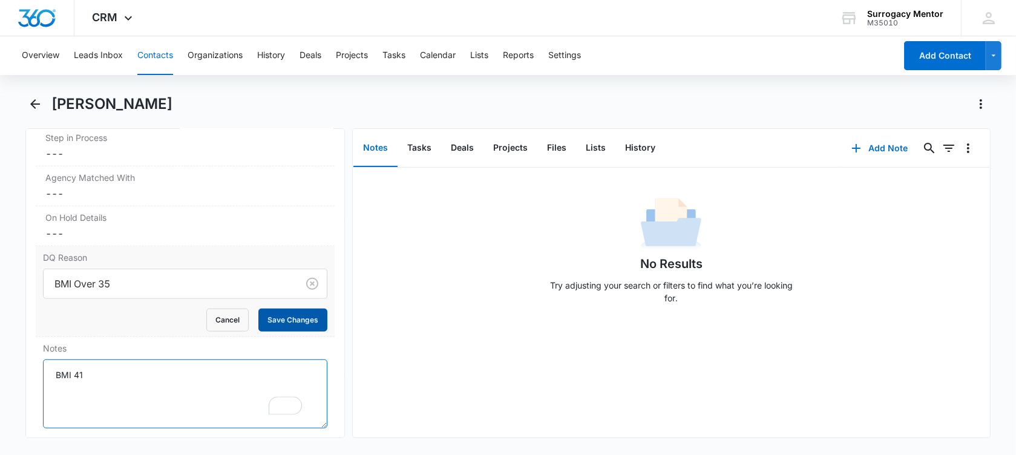
type textarea "BMI 41"
click at [288, 318] on button "Save Changes" at bounding box center [292, 320] width 69 height 23
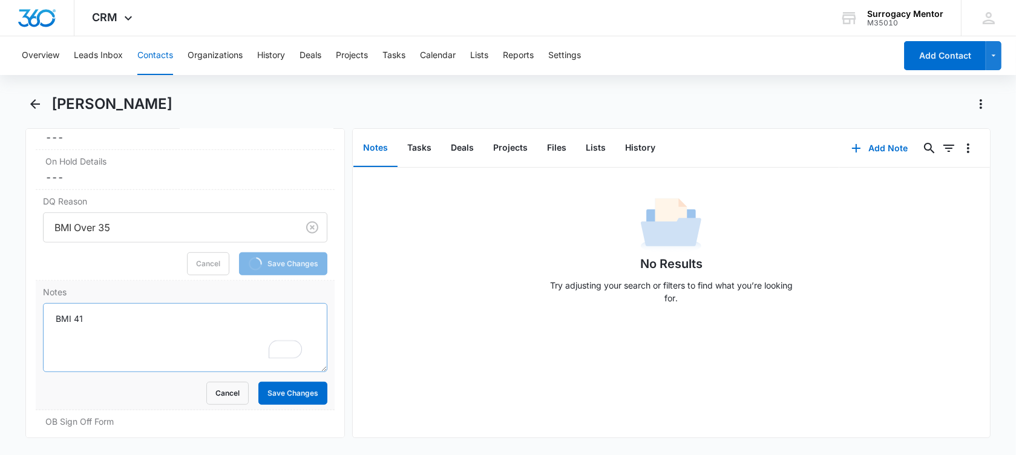
scroll to position [1059, 0]
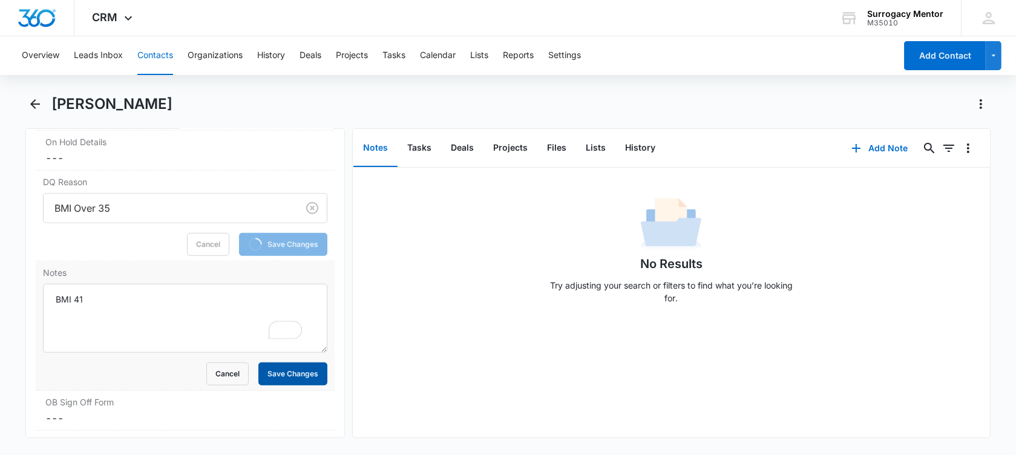
click at [288, 370] on button "Save Changes" at bounding box center [292, 374] width 69 height 23
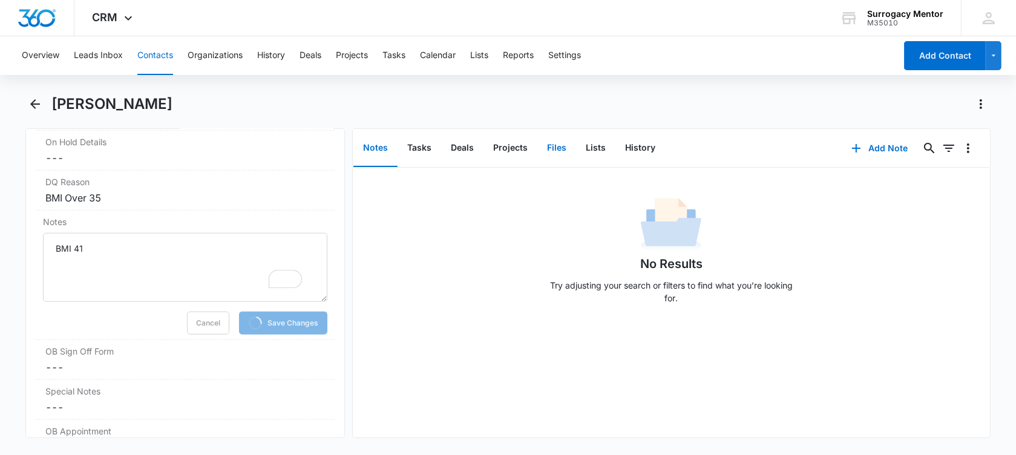
click at [558, 149] on button "Files" at bounding box center [556, 149] width 39 height 38
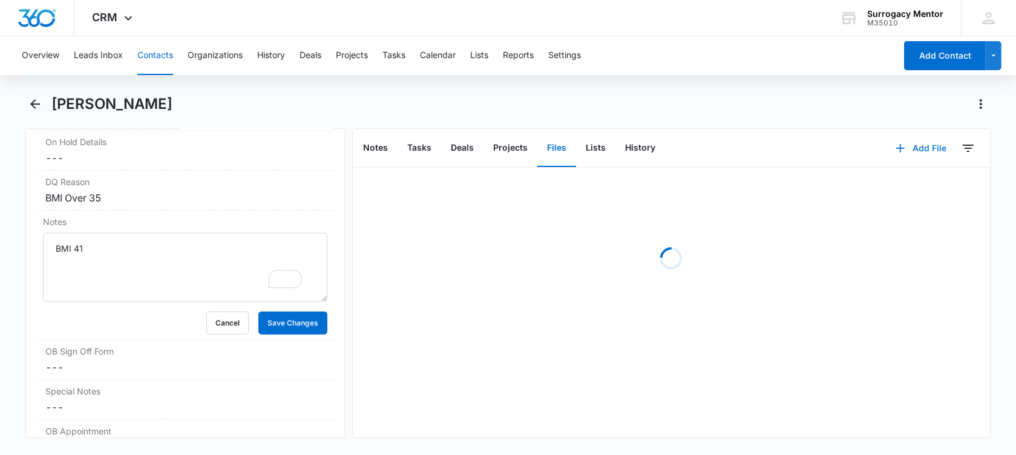
click at [901, 142] on button "Add File" at bounding box center [921, 148] width 75 height 29
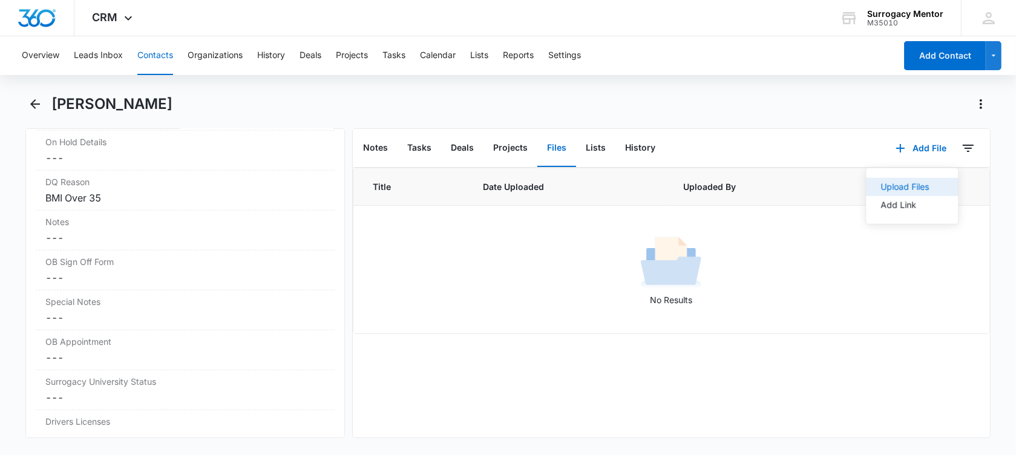
click at [893, 188] on div "Upload Files" at bounding box center [905, 187] width 48 height 8
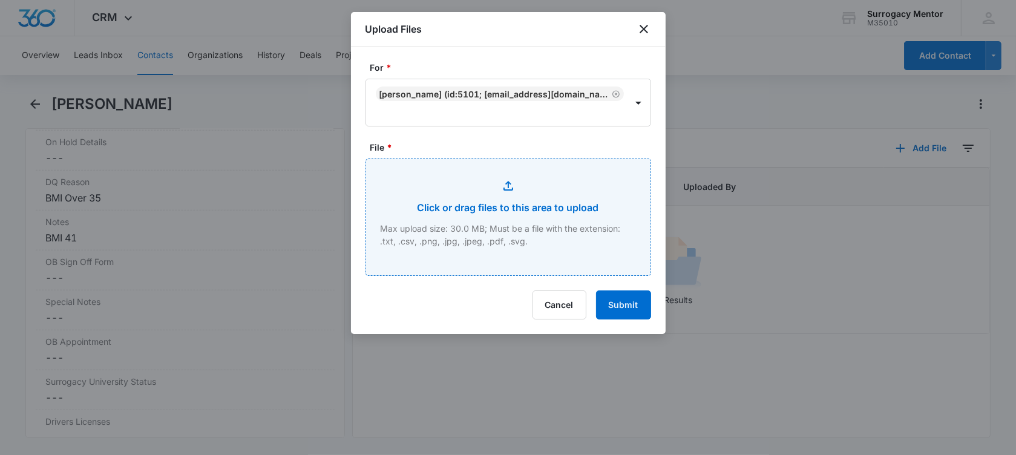
click at [501, 229] on input "File *" at bounding box center [508, 217] width 284 height 116
type input "C:\fakepath\GC Application [PERSON_NAME].pdf"
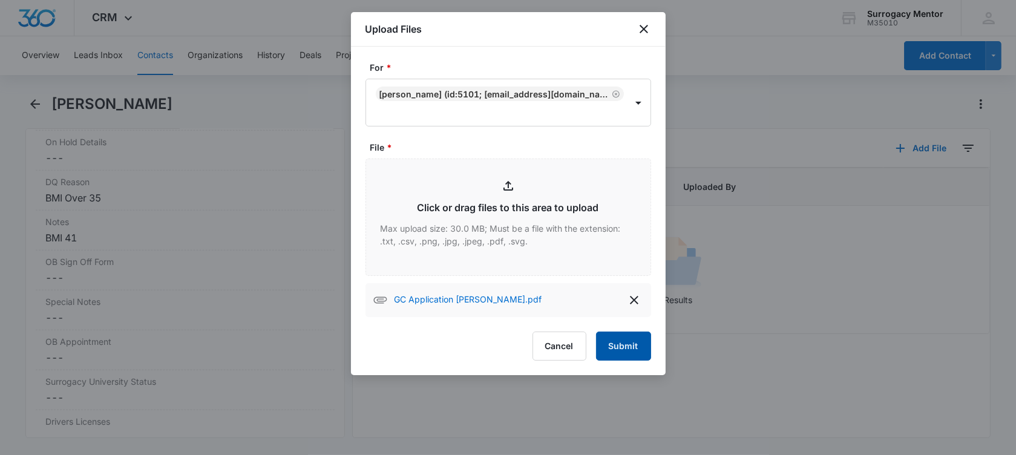
click at [628, 338] on button "Submit" at bounding box center [623, 346] width 55 height 29
